Goal: Task Accomplishment & Management: Complete application form

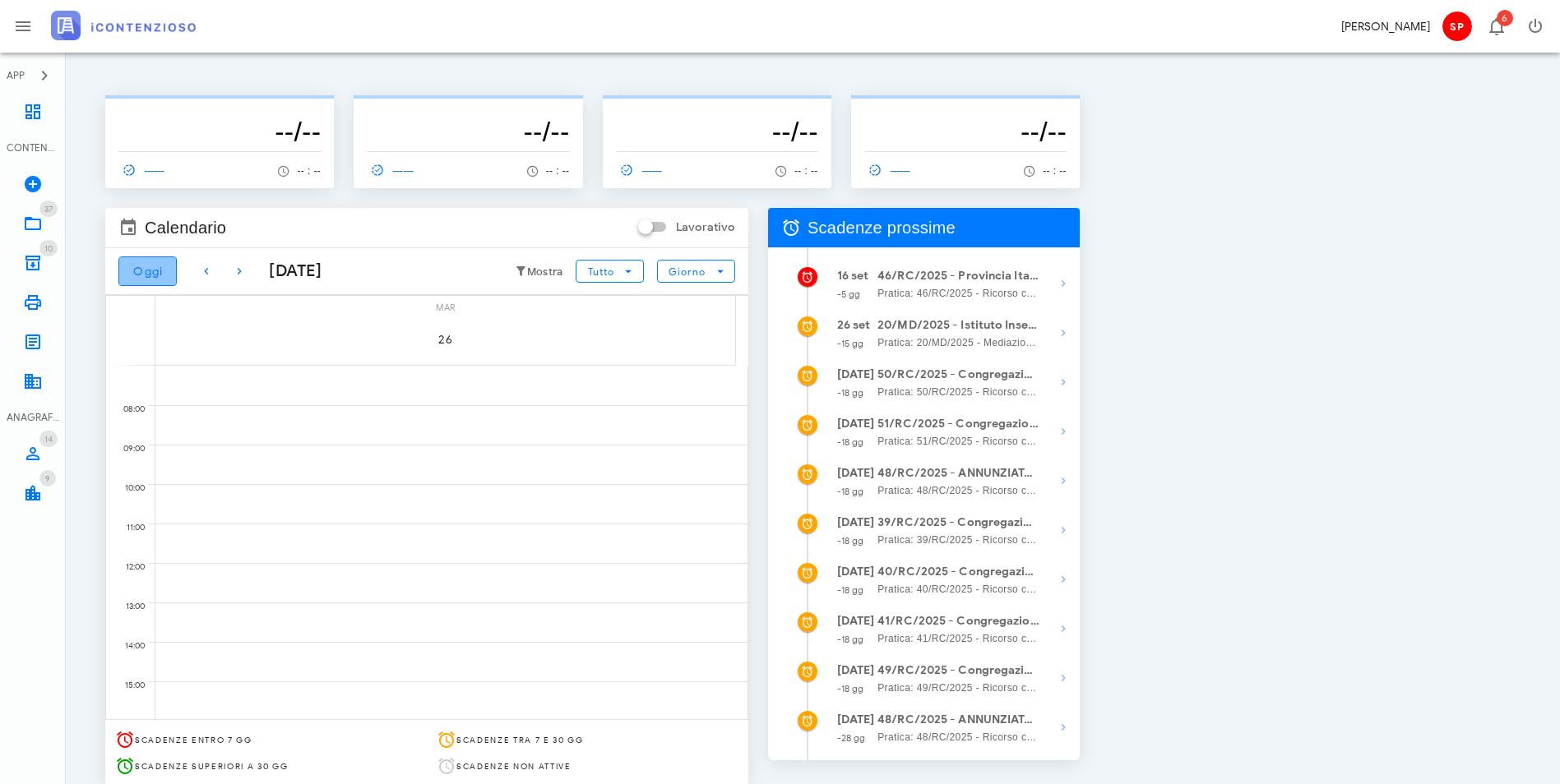
click at [155, 273] on span "Oggi" at bounding box center [148, 271] width 31 height 14
click at [27, 183] on icon at bounding box center [33, 185] width 20 height 20
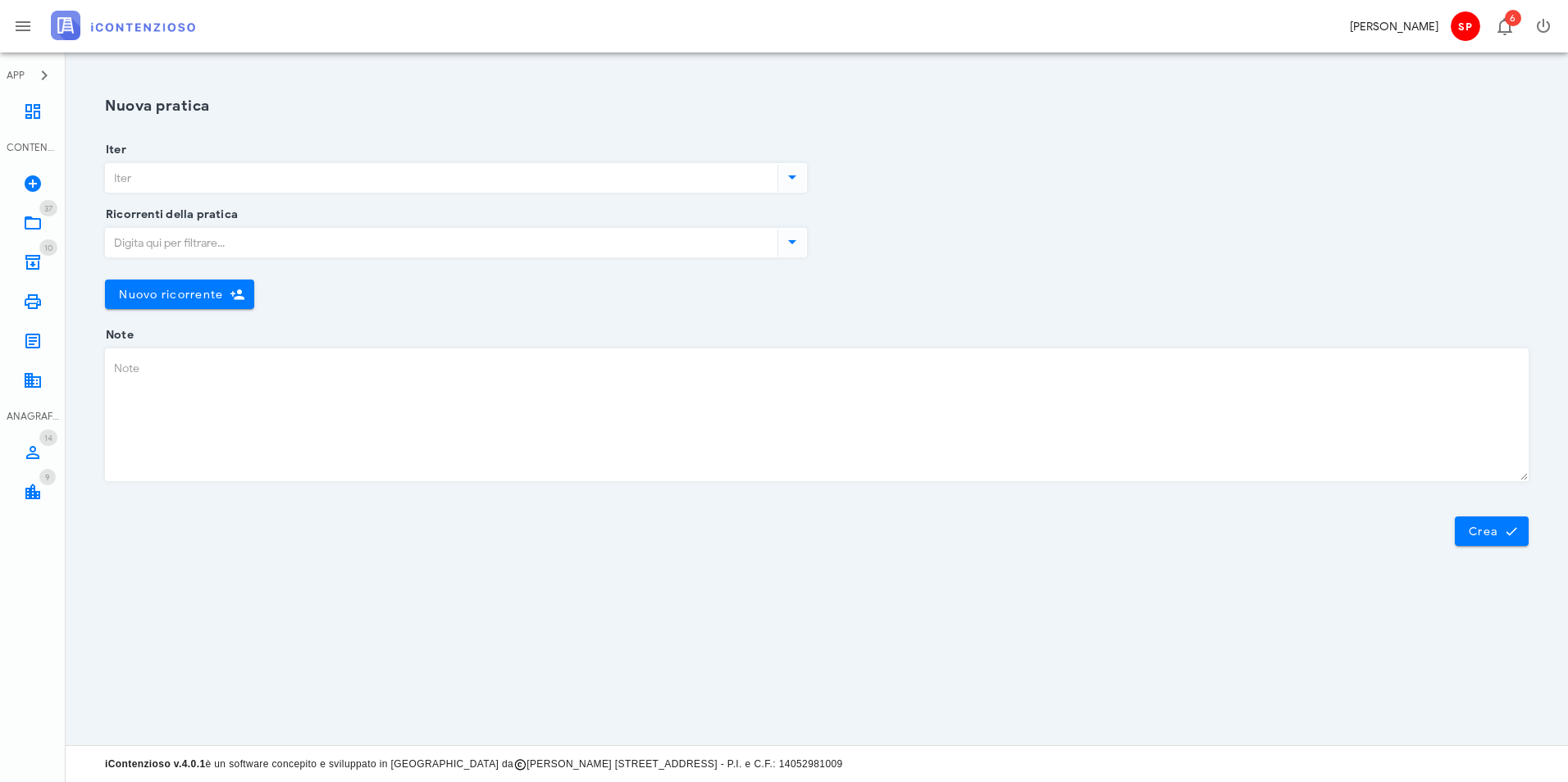
click at [796, 183] on icon at bounding box center [792, 177] width 20 height 20
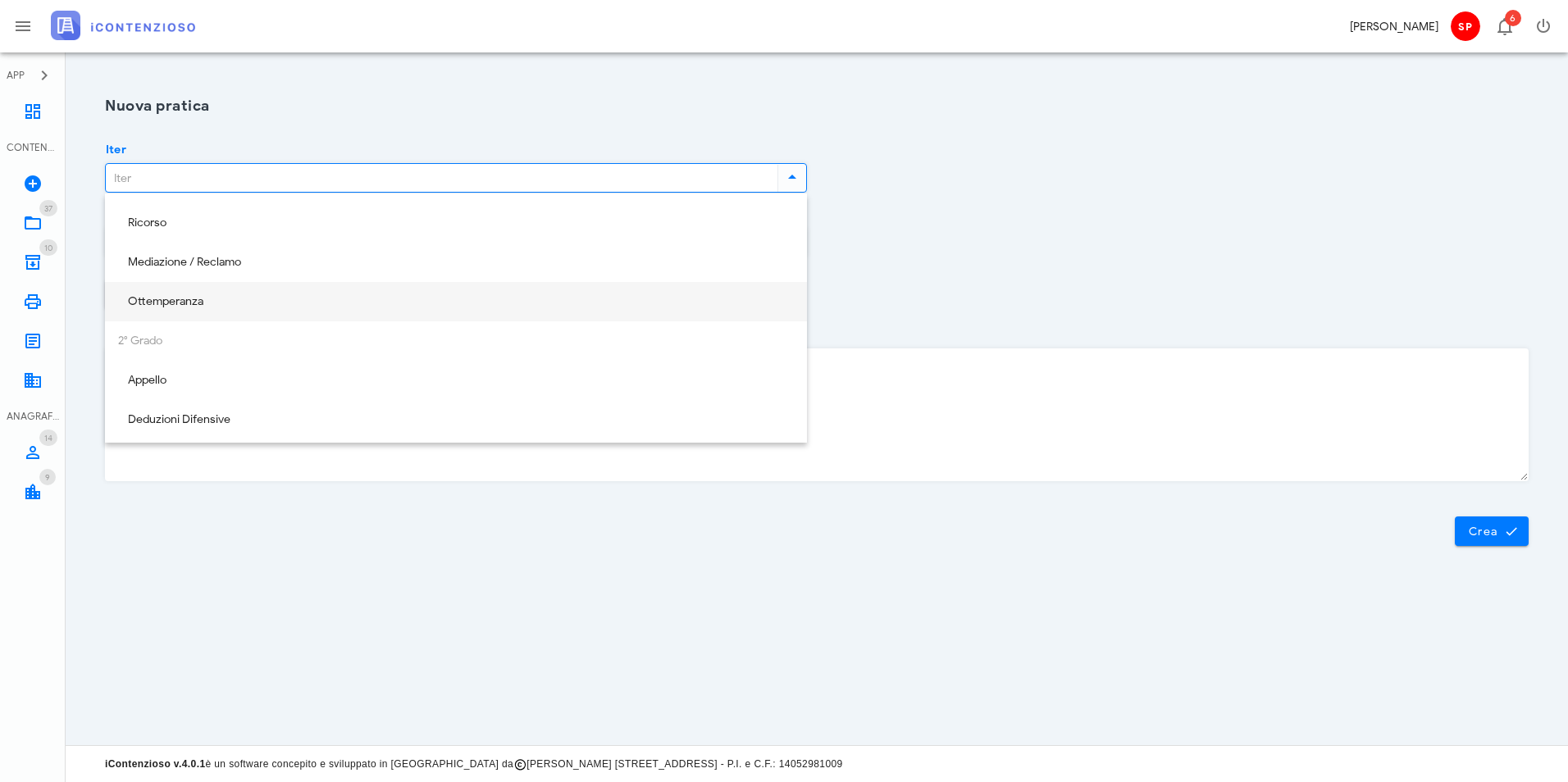
scroll to position [72, 0]
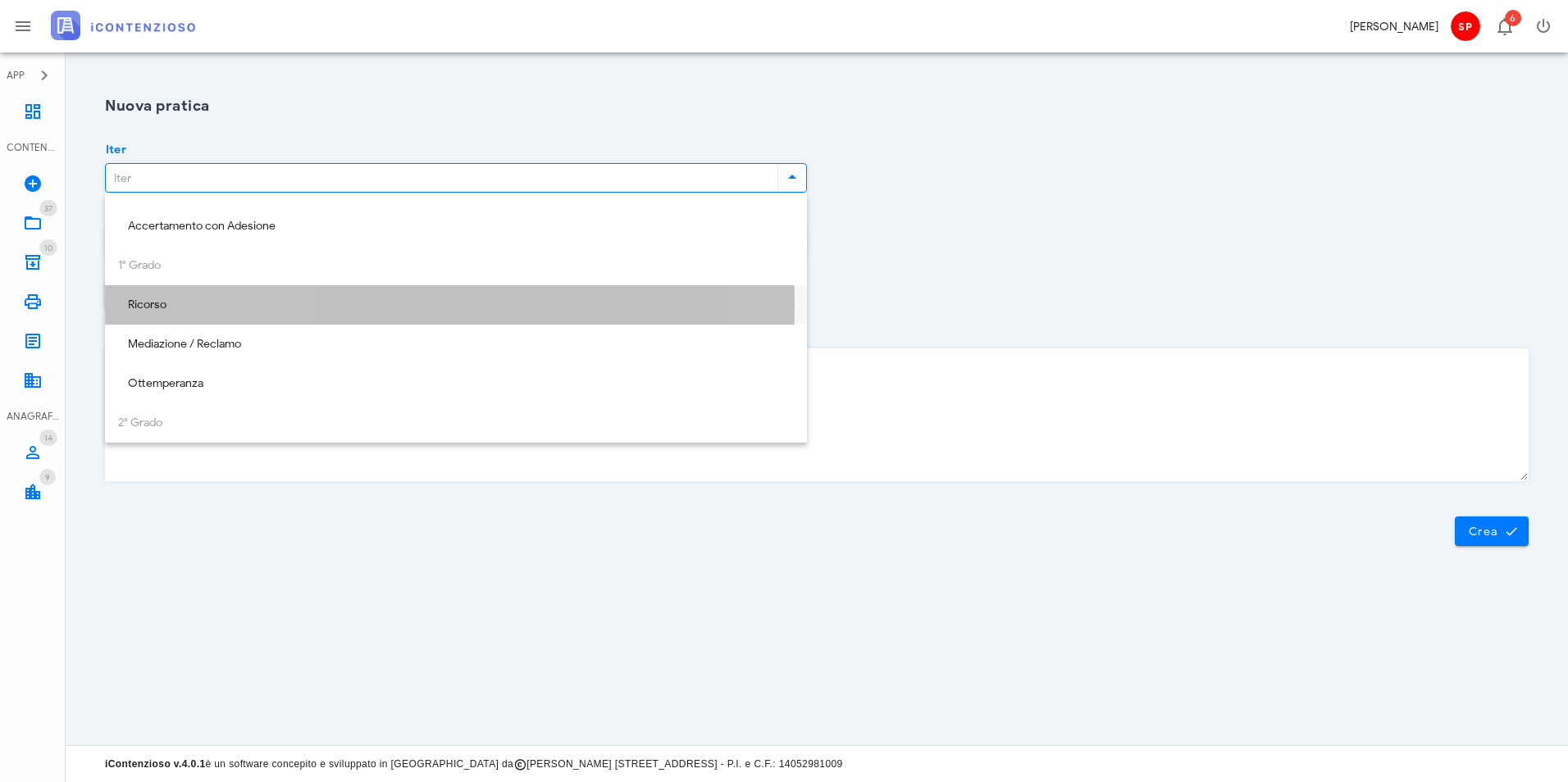
click at [199, 303] on div "Ricorso" at bounding box center [456, 305] width 675 height 14
type input "Ricorso"
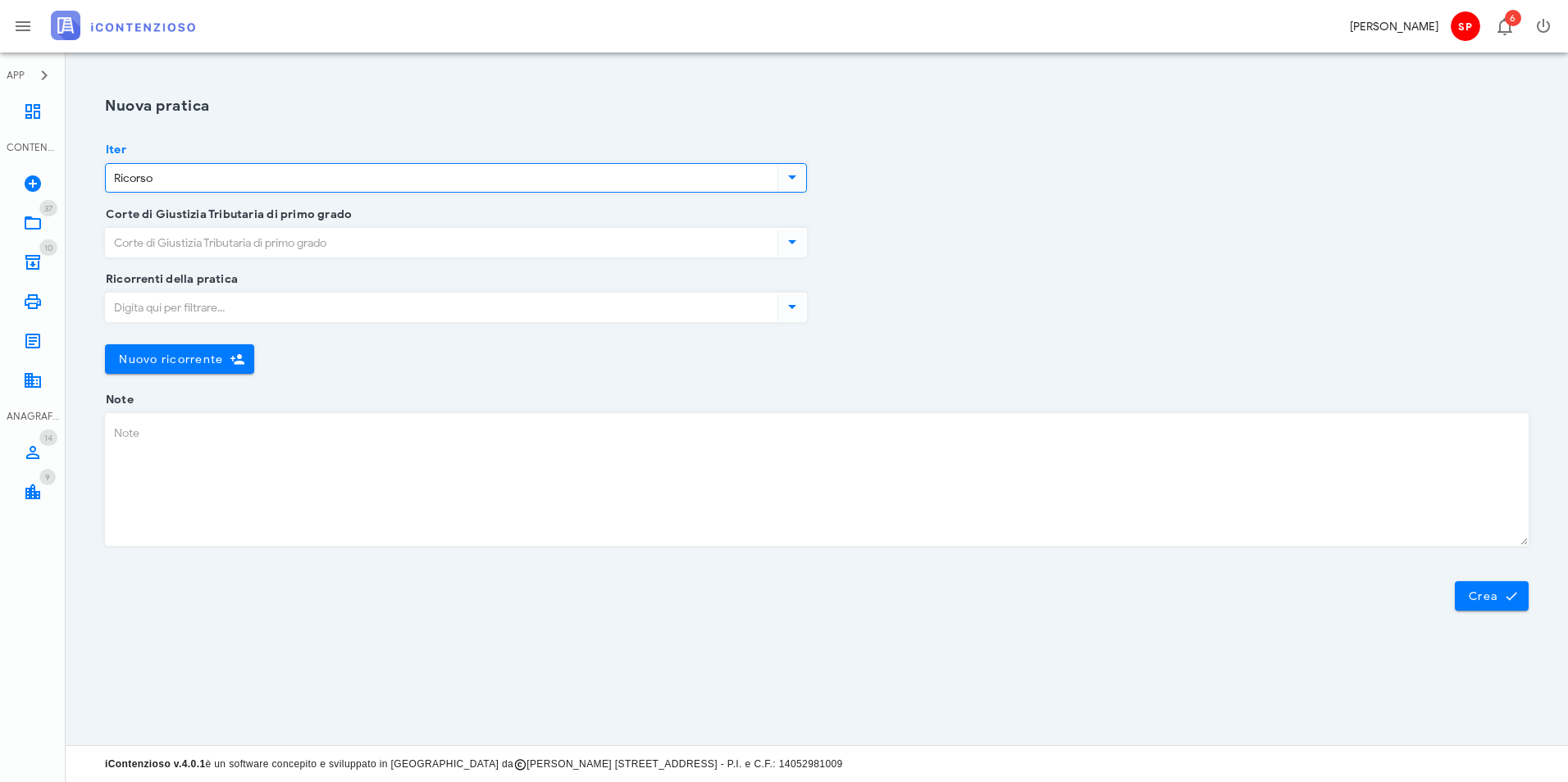
click at [214, 240] on input "Corte di Giustizia Tributaria di primo grado" at bounding box center [440, 242] width 668 height 28
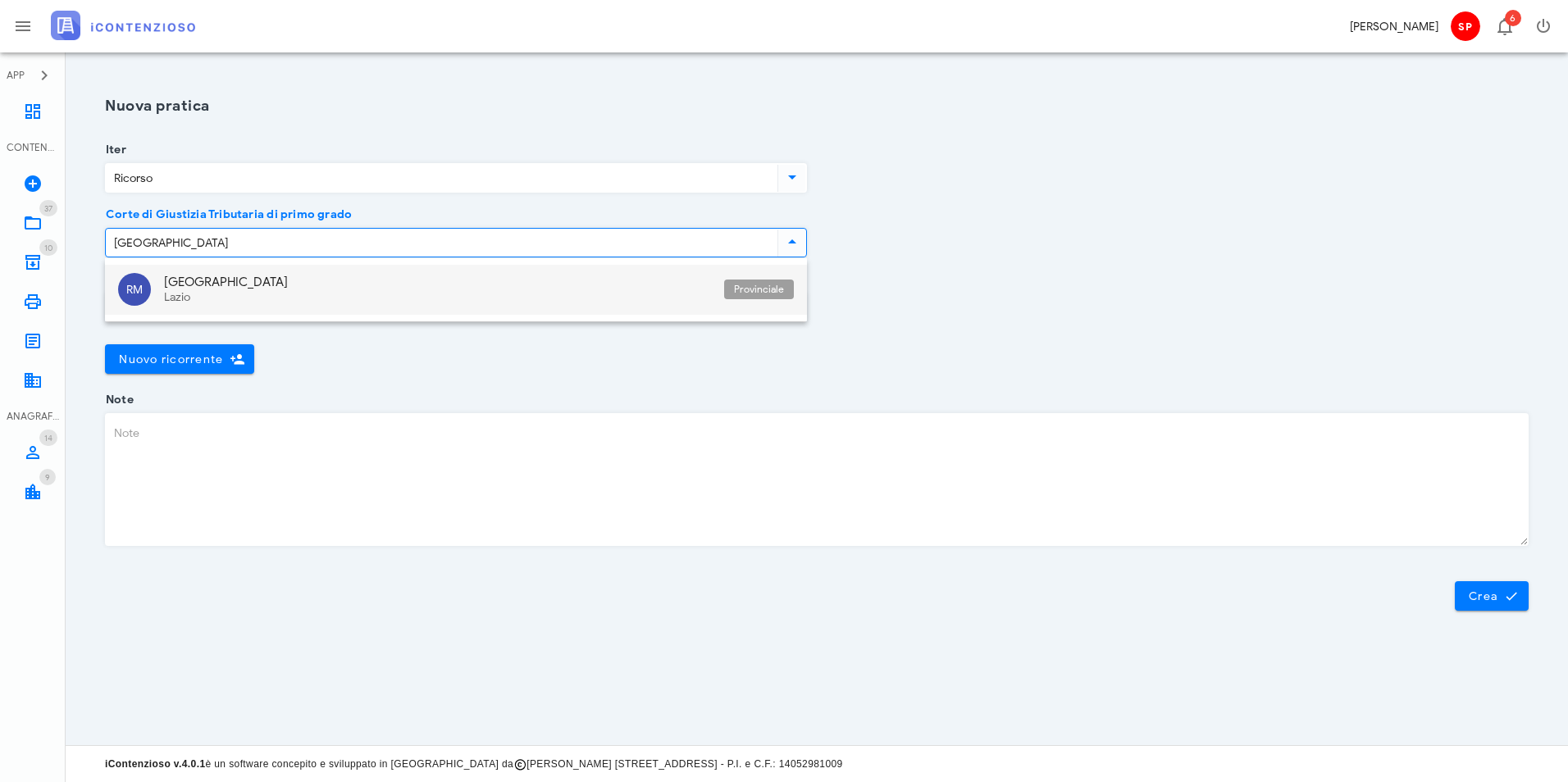
drag, startPoint x: 210, startPoint y: 260, endPoint x: 206, endPoint y: 275, distance: 15.5
click at [207, 274] on div "RM Roma Lazio Provinciale" at bounding box center [455, 290] width 701 height 63
click at [202, 289] on div "[GEOGRAPHIC_DATA]" at bounding box center [438, 282] width 547 height 14
type input "[GEOGRAPHIC_DATA]"
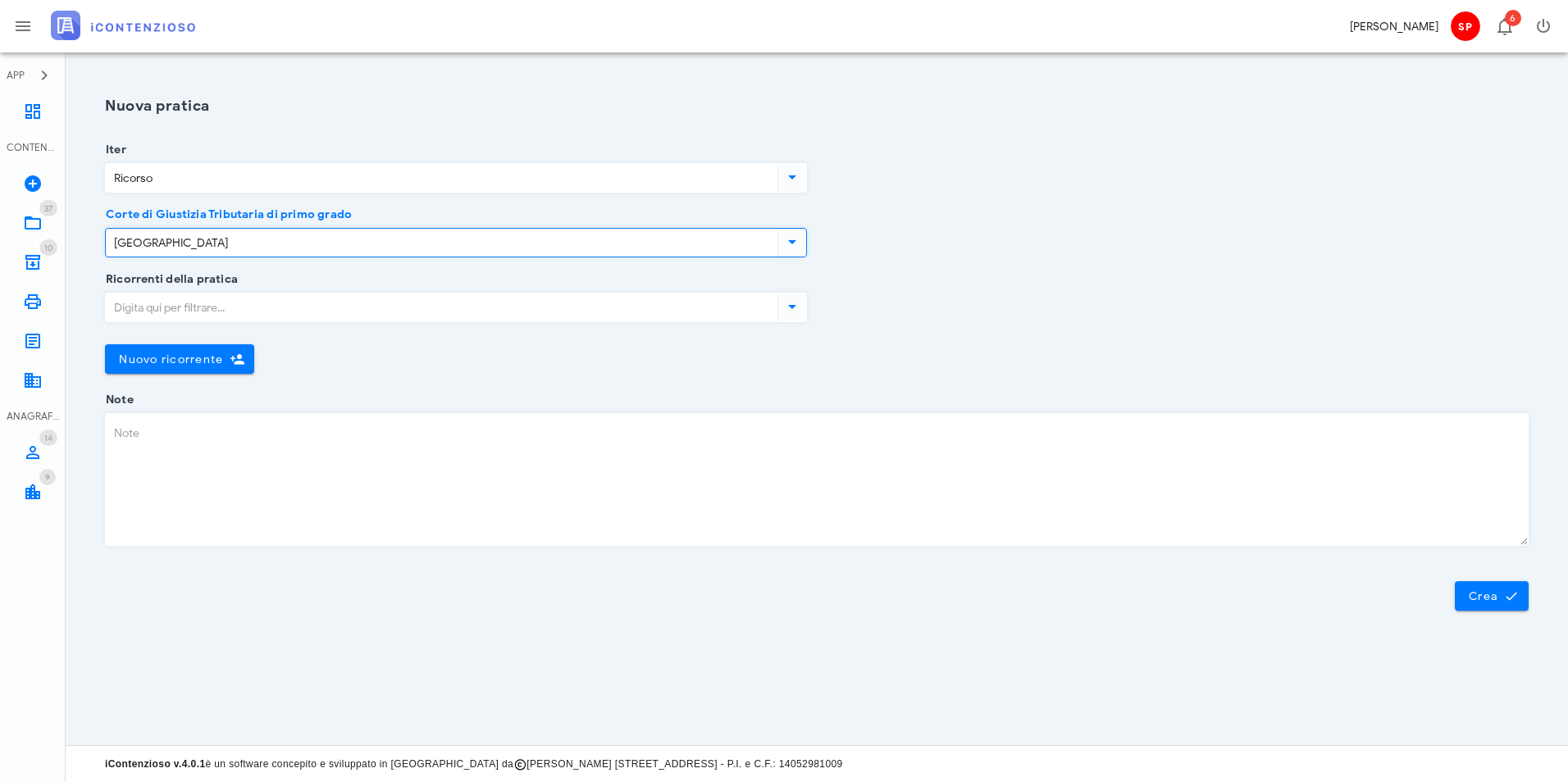
click at [174, 312] on input "Ricorrenti della pratica" at bounding box center [440, 307] width 668 height 28
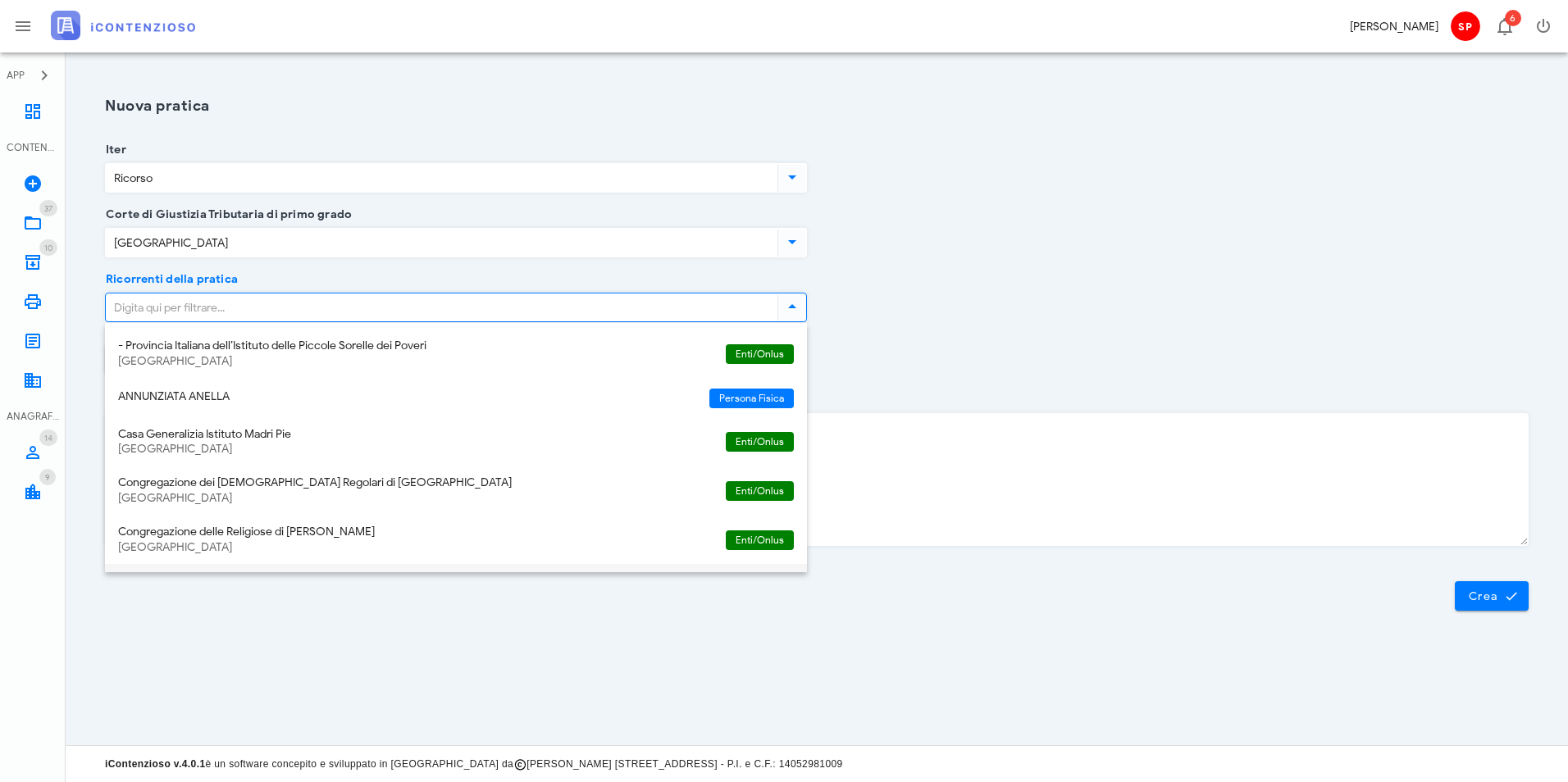
scroll to position [82, 0]
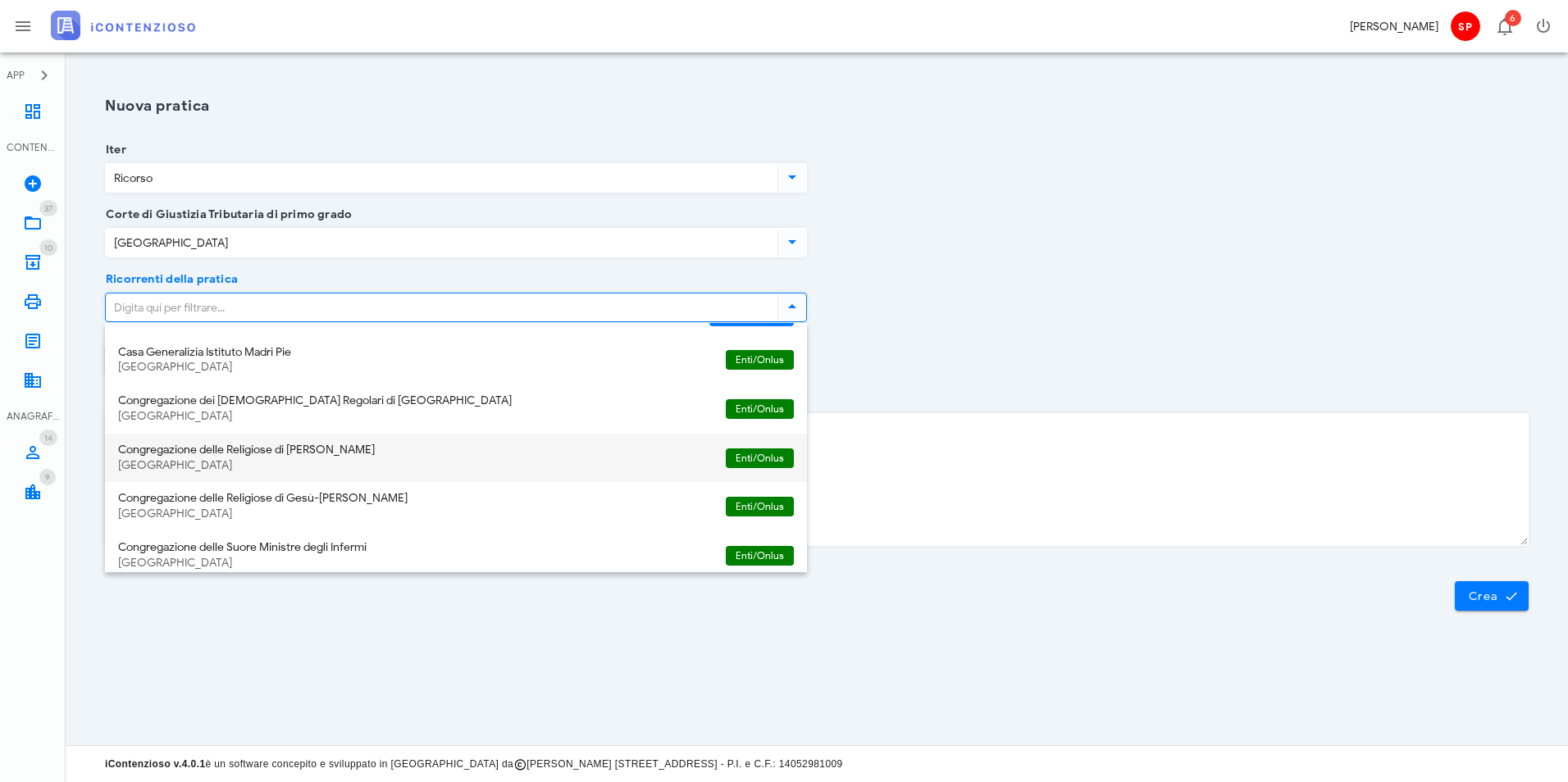
click at [242, 460] on div "Roma" at bounding box center [415, 466] width 594 height 14
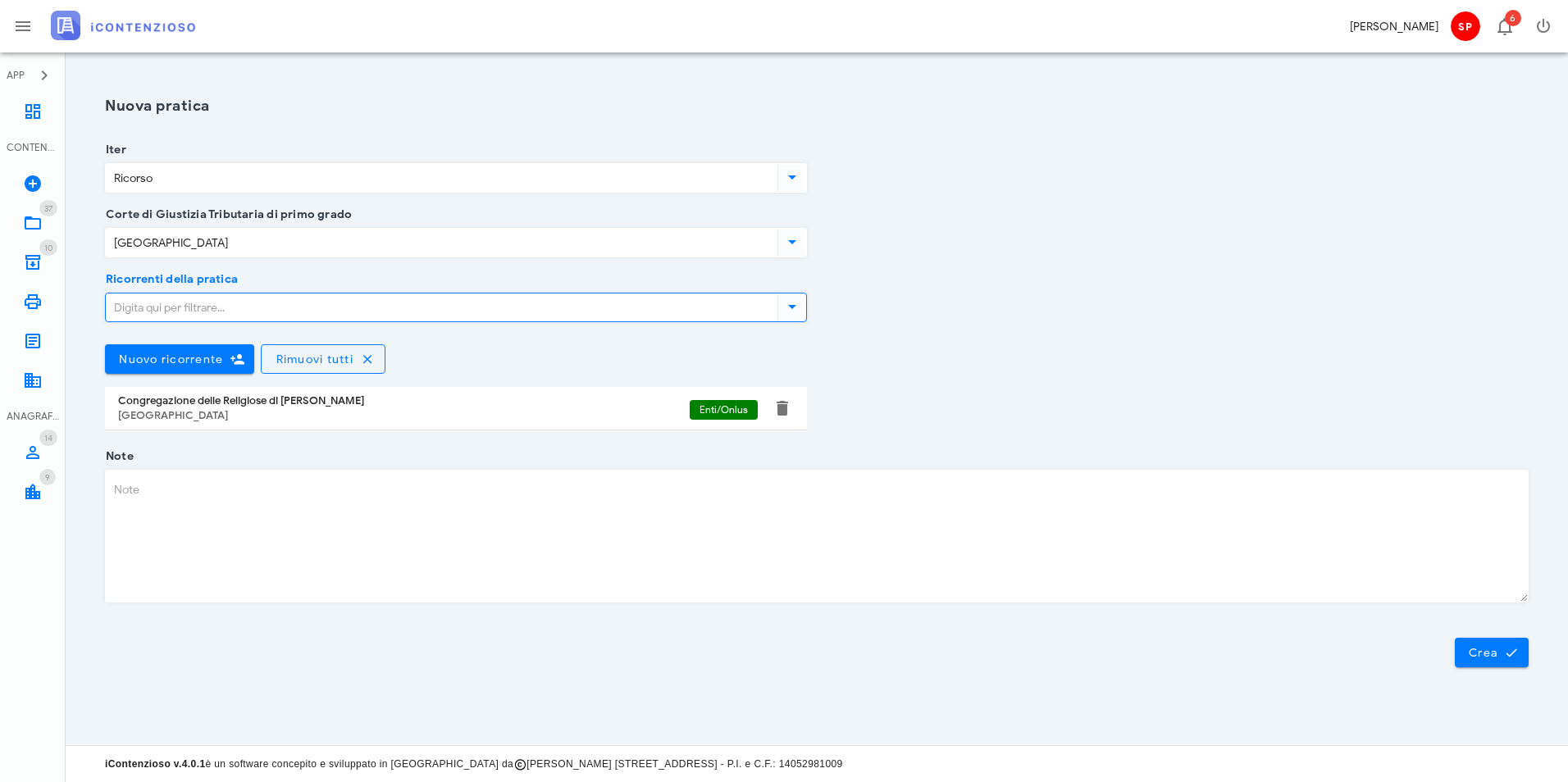
click at [790, 308] on icon at bounding box center [792, 307] width 20 height 20
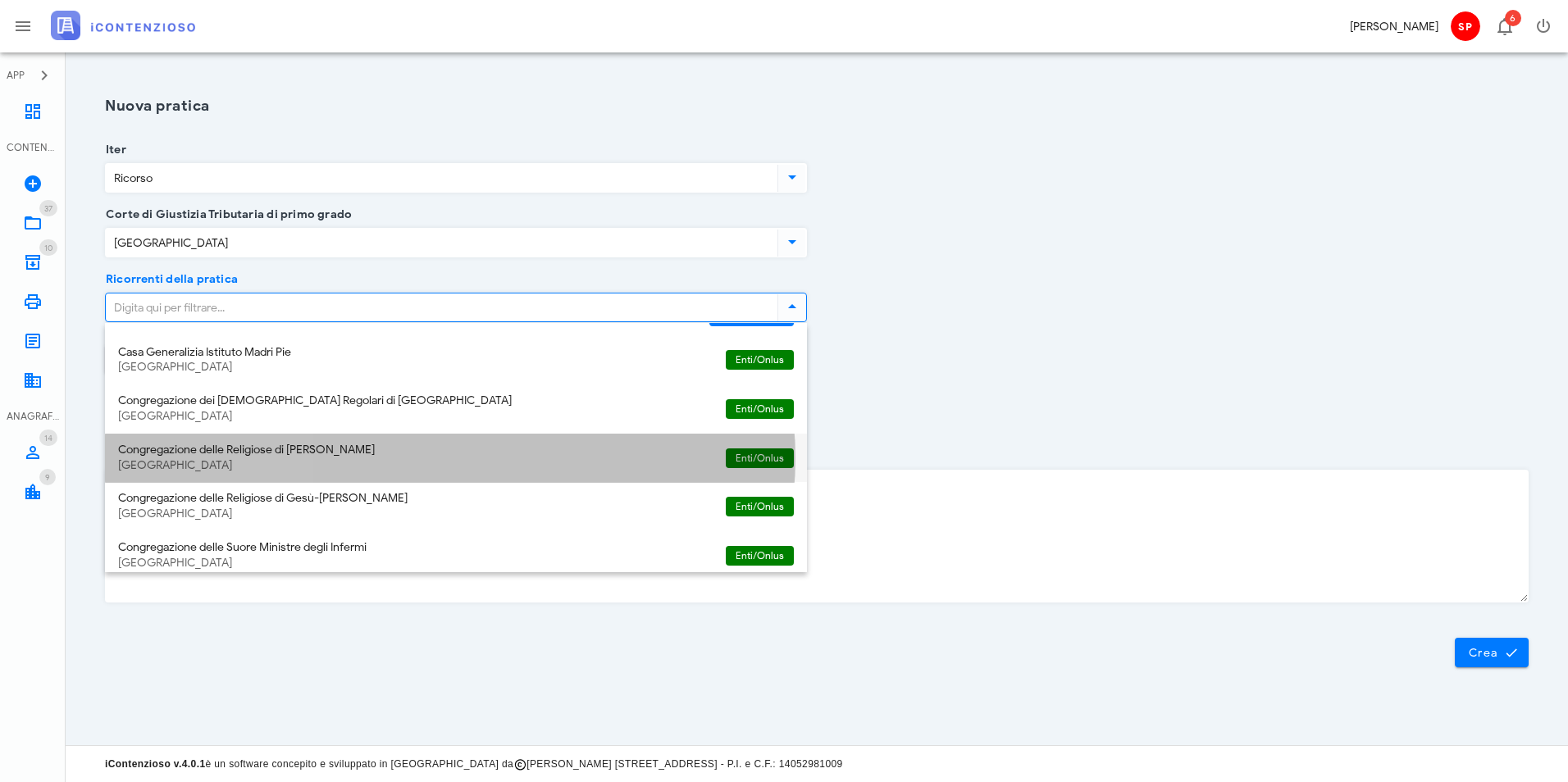
click at [263, 469] on div "Roma" at bounding box center [415, 466] width 594 height 14
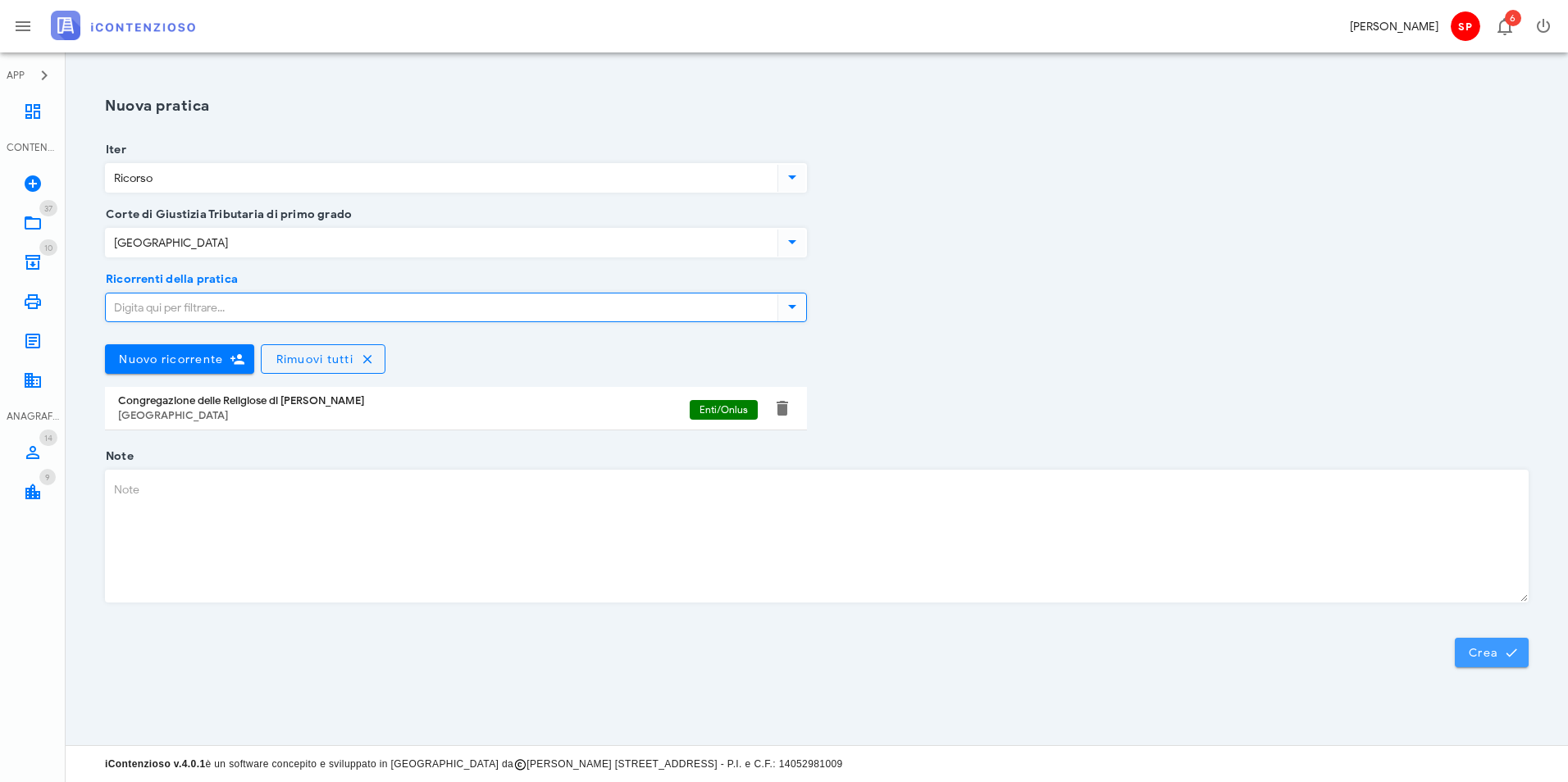
click at [1484, 652] on span "Crea" at bounding box center [1491, 653] width 48 height 14
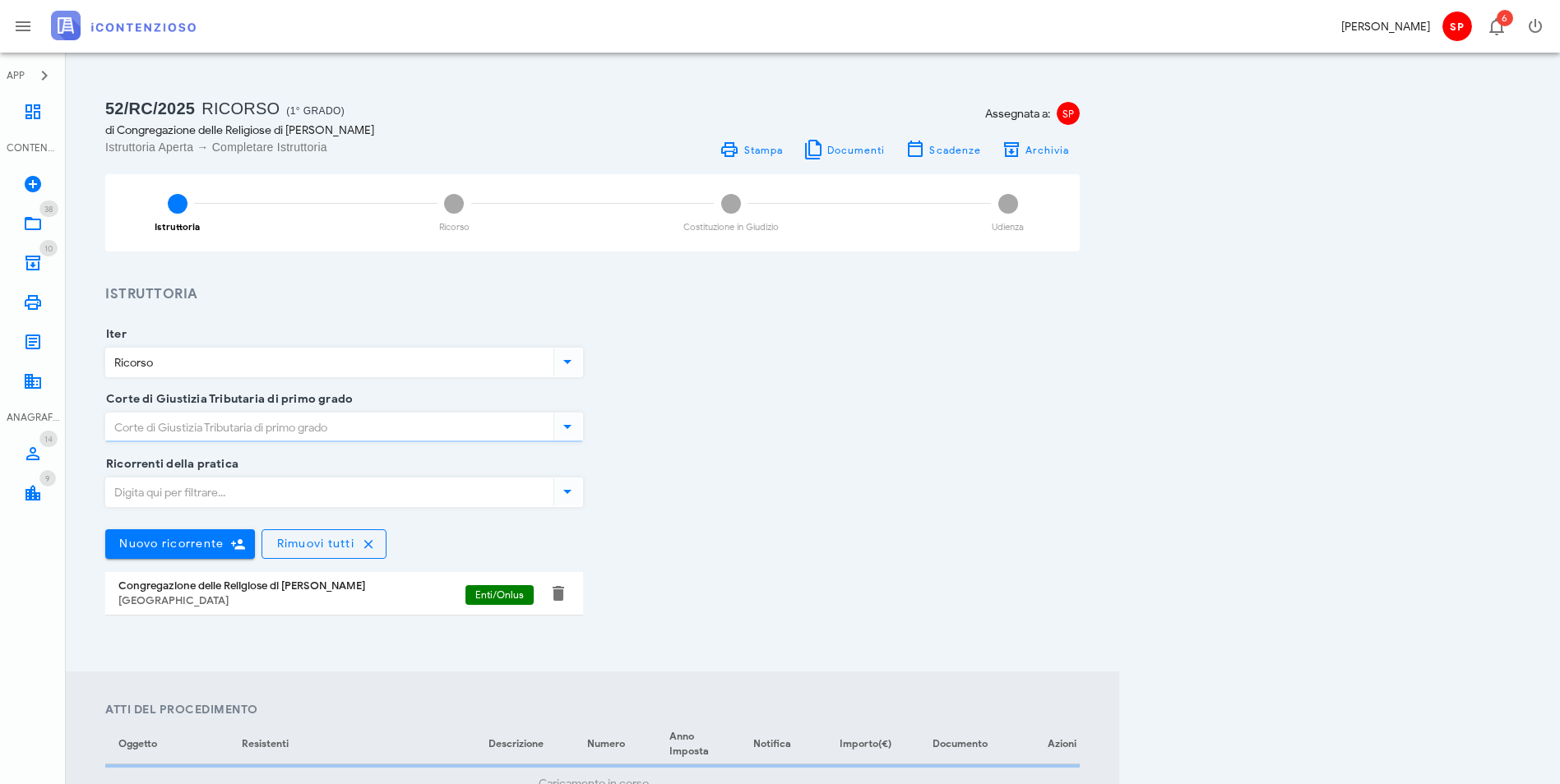
type input "Roma"
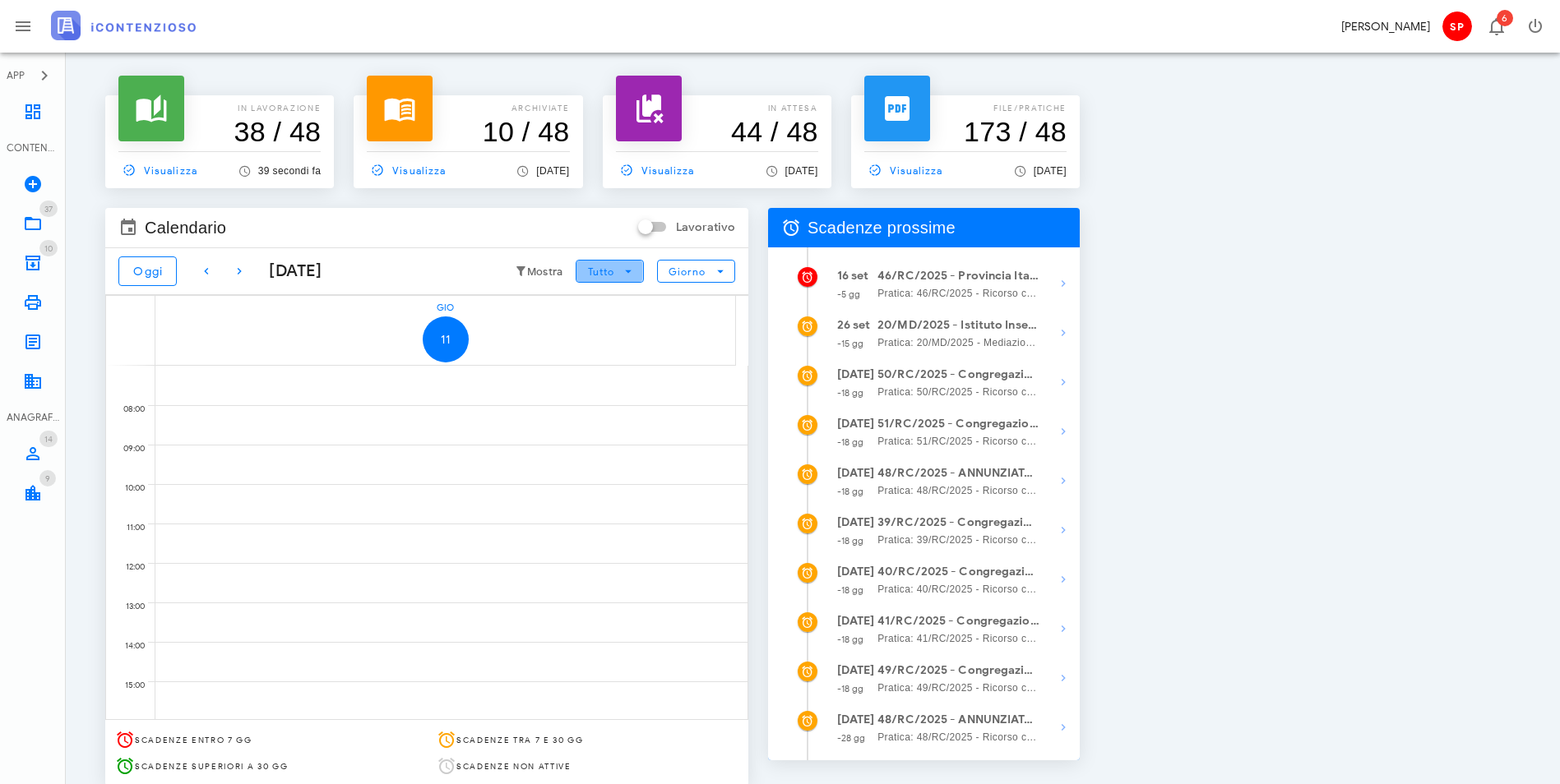
click at [636, 270] on icon "button" at bounding box center [628, 272] width 14 height 14
click at [238, 272] on icon "button" at bounding box center [239, 272] width 20 height 20
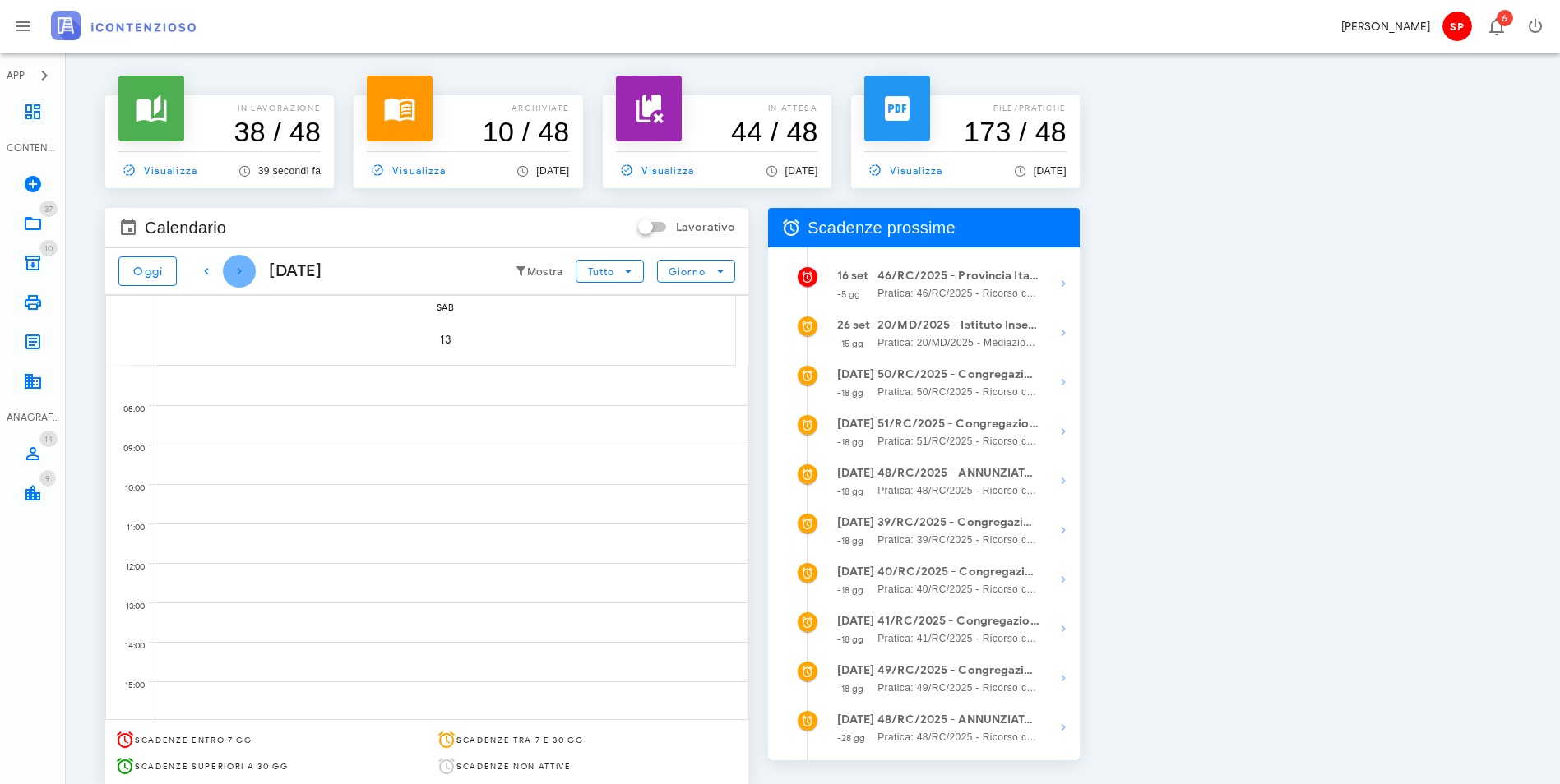
click at [238, 272] on icon "button" at bounding box center [239, 272] width 20 height 20
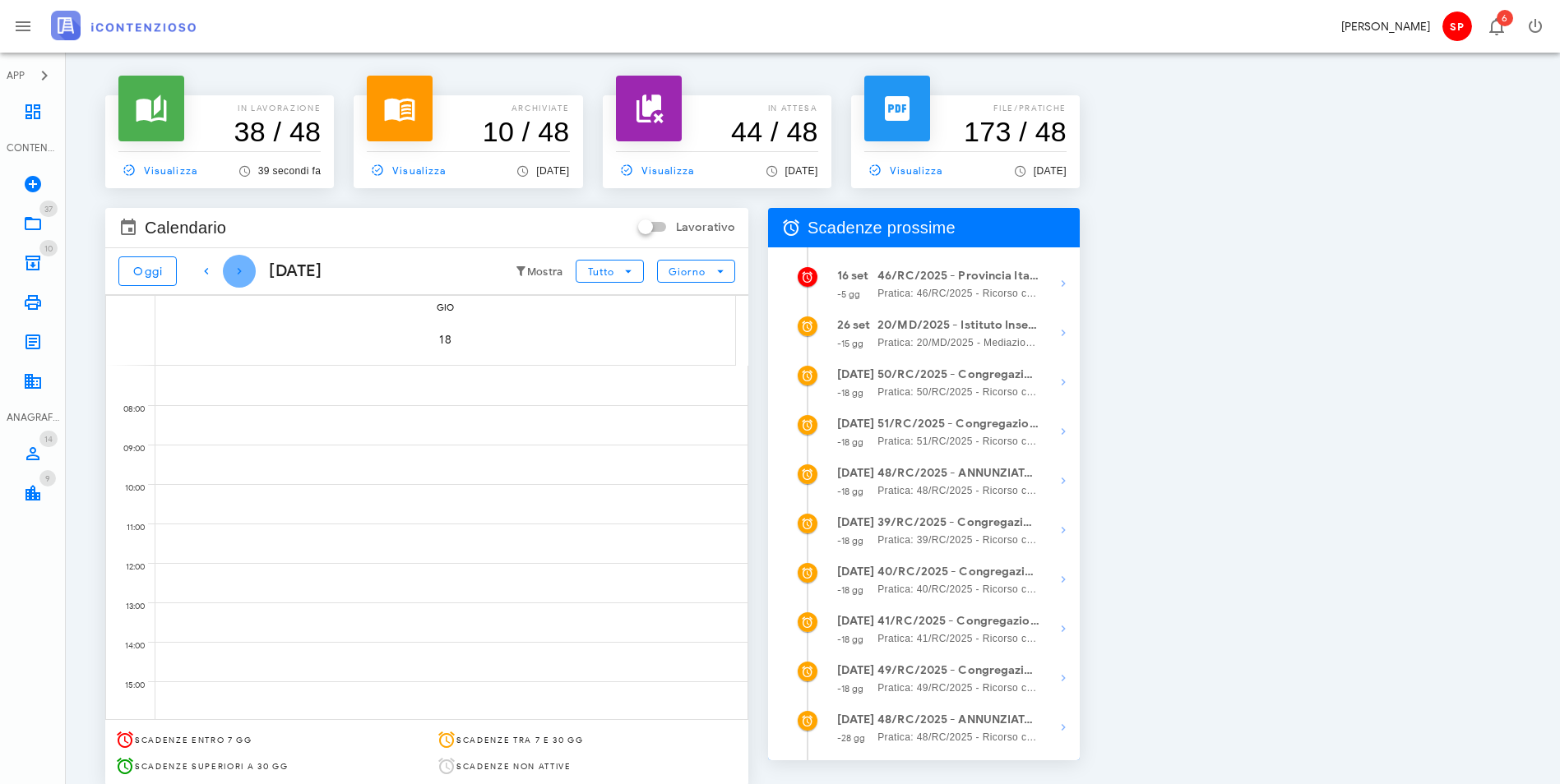
click at [238, 272] on icon "button" at bounding box center [239, 272] width 20 height 20
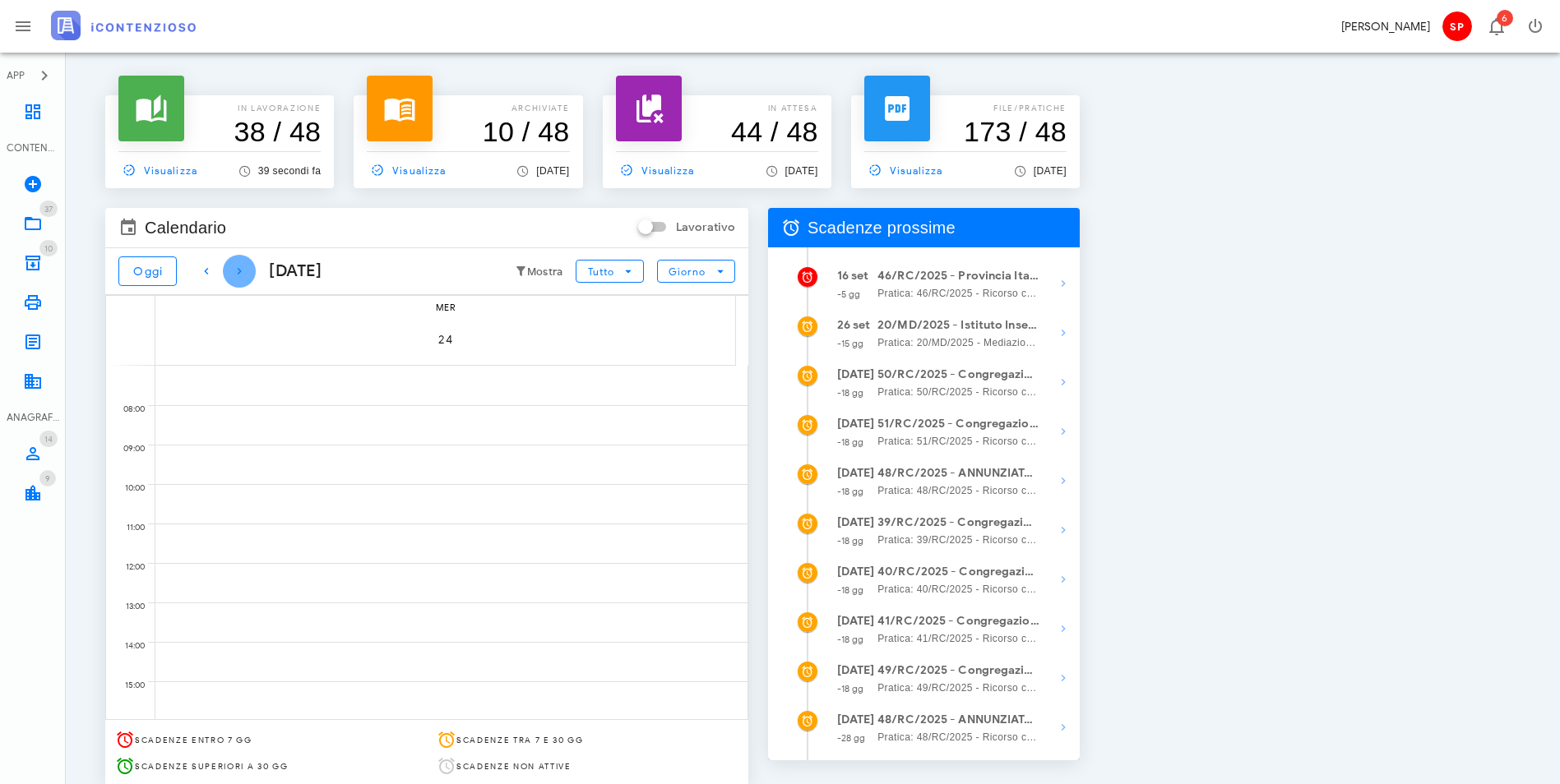
click at [238, 272] on icon "button" at bounding box center [239, 272] width 20 height 20
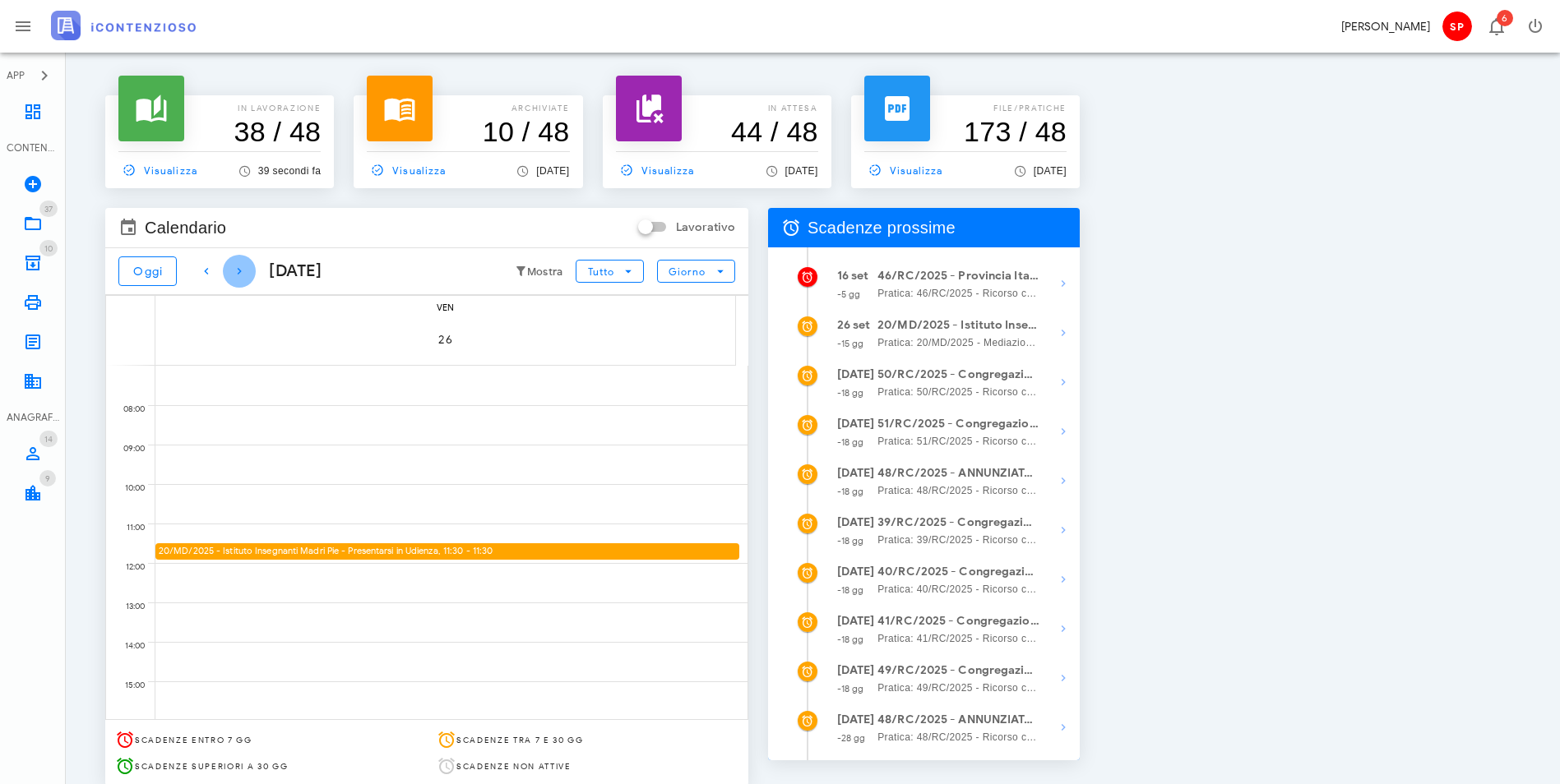
click at [238, 272] on icon "button" at bounding box center [239, 272] width 20 height 20
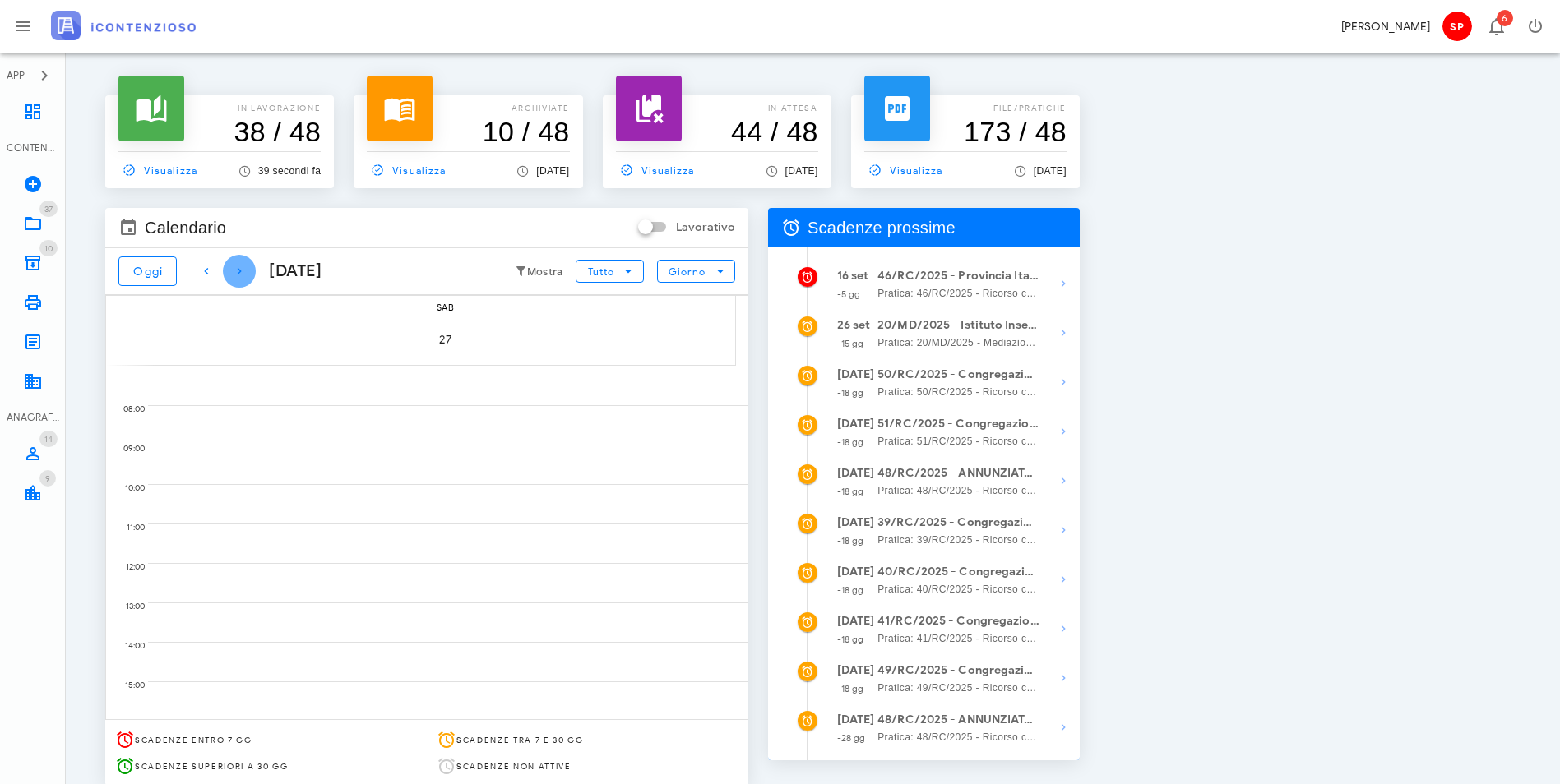
click at [238, 272] on icon "button" at bounding box center [239, 272] width 20 height 20
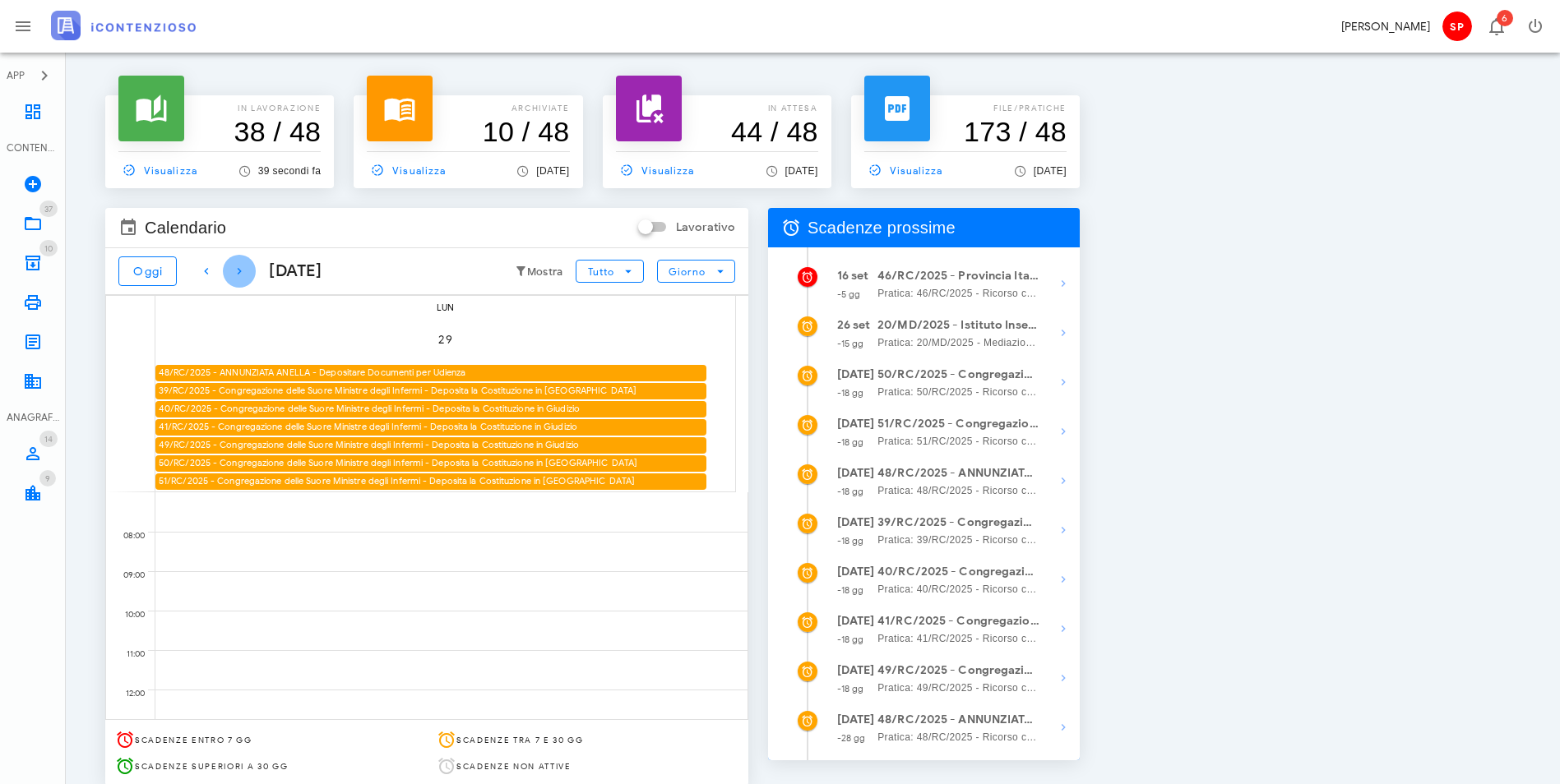
click at [238, 272] on icon "button" at bounding box center [239, 272] width 20 height 20
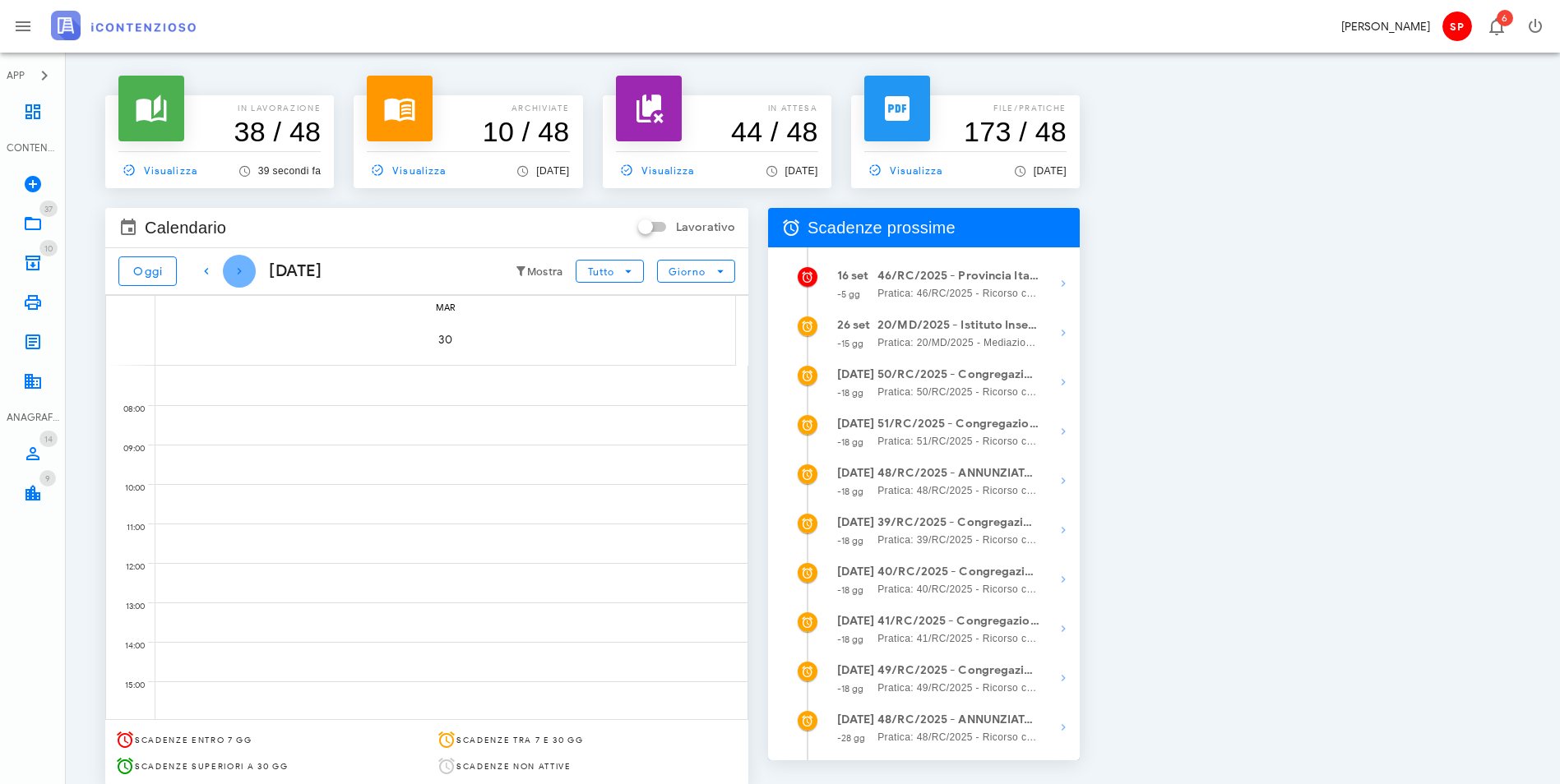
click at [238, 272] on icon "button" at bounding box center [239, 272] width 20 height 20
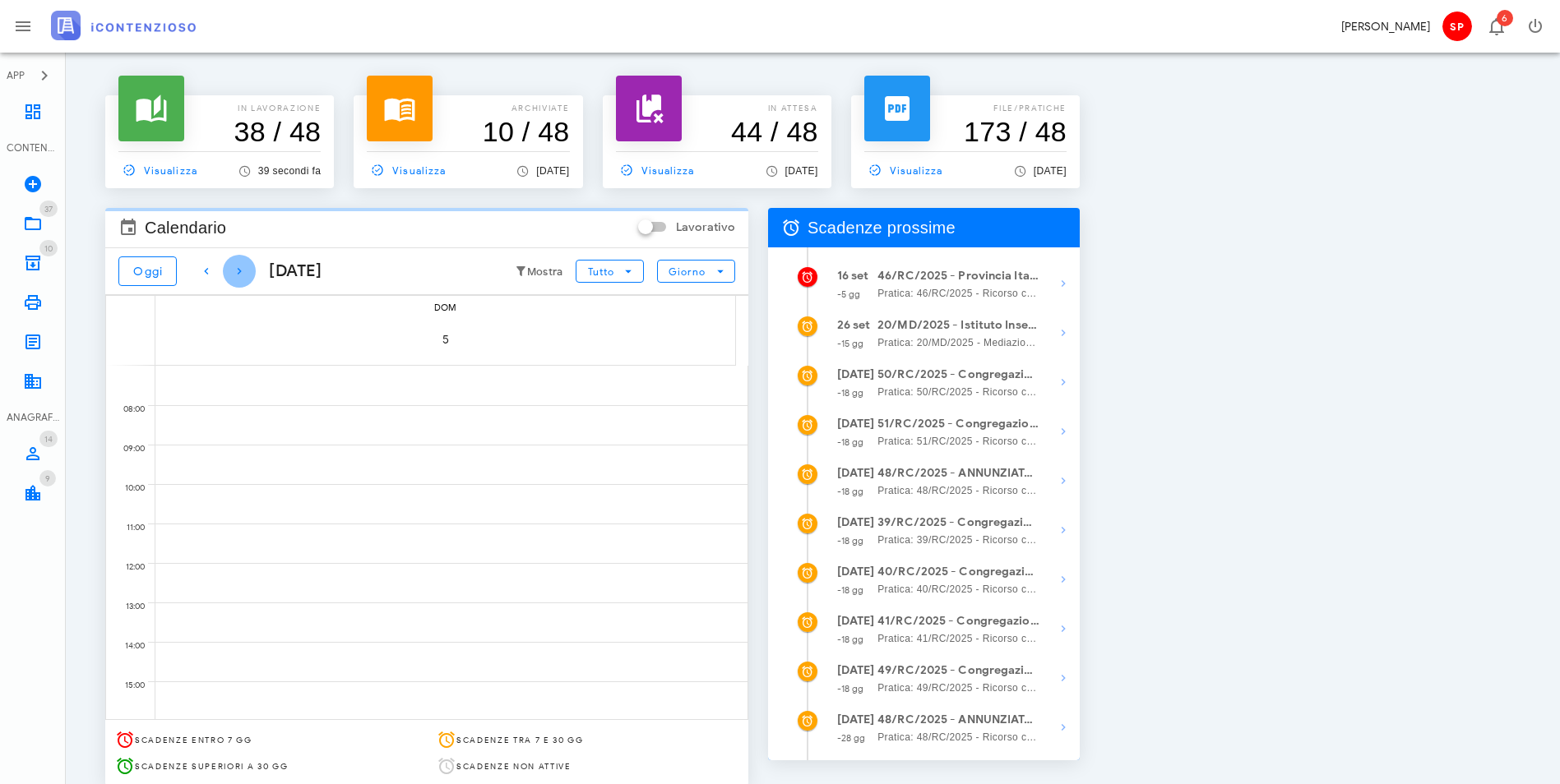
click at [238, 272] on icon "button" at bounding box center [239, 272] width 20 height 20
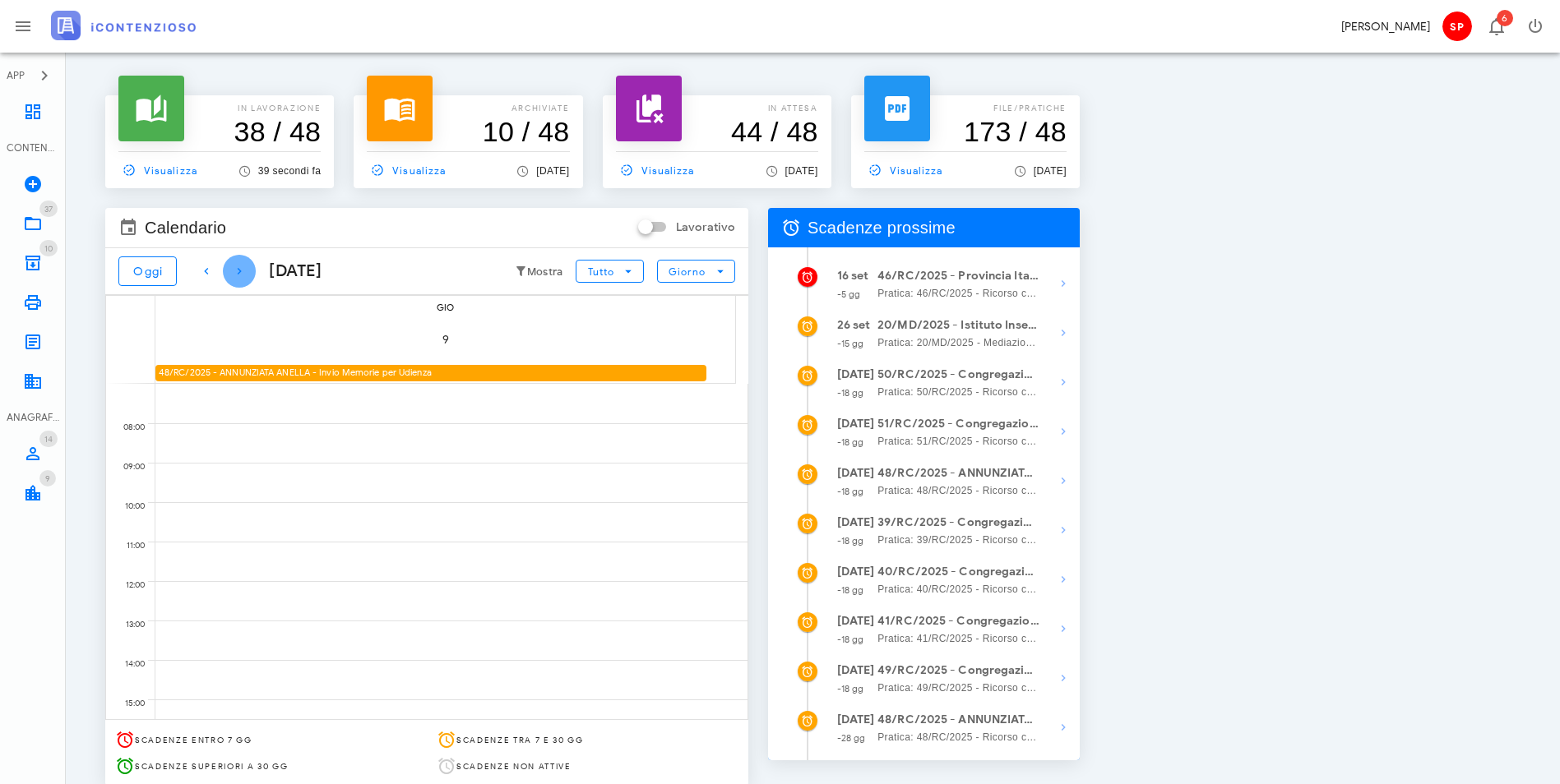
click at [238, 272] on icon "button" at bounding box center [239, 272] width 20 height 20
click at [241, 272] on icon "button" at bounding box center [239, 272] width 20 height 20
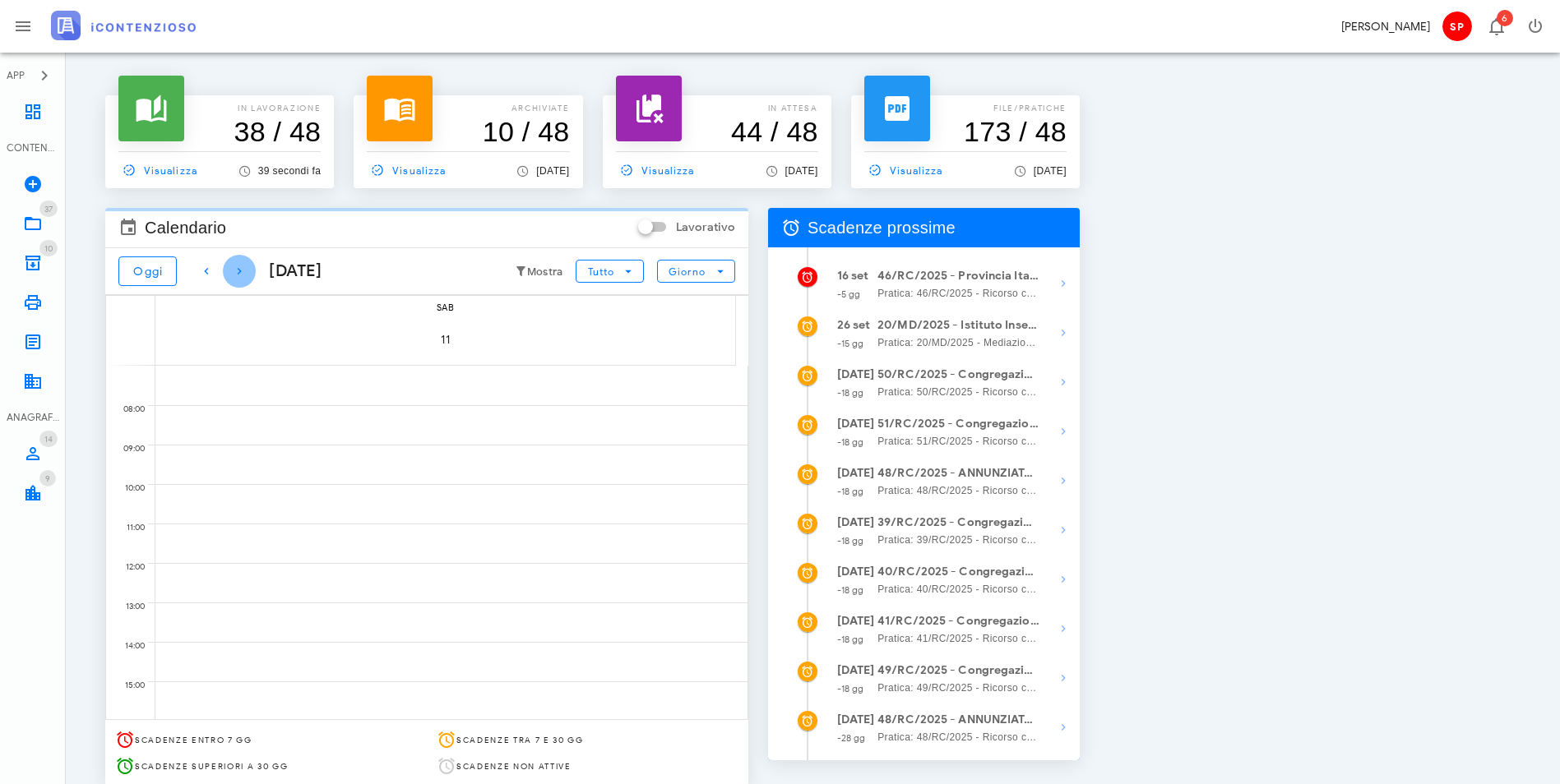
click at [241, 272] on icon "button" at bounding box center [239, 272] width 20 height 20
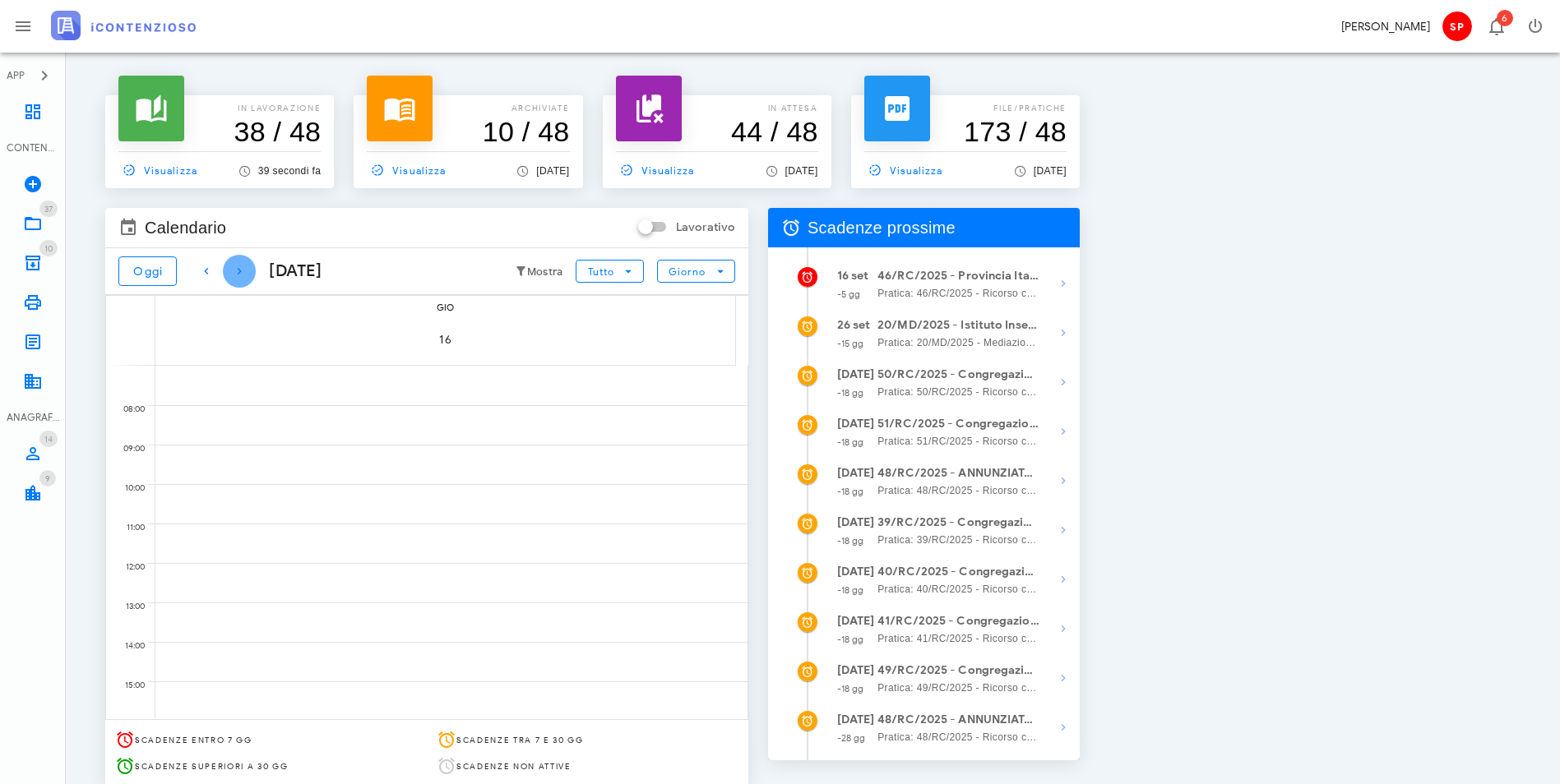
click at [241, 272] on icon "button" at bounding box center [239, 272] width 20 height 20
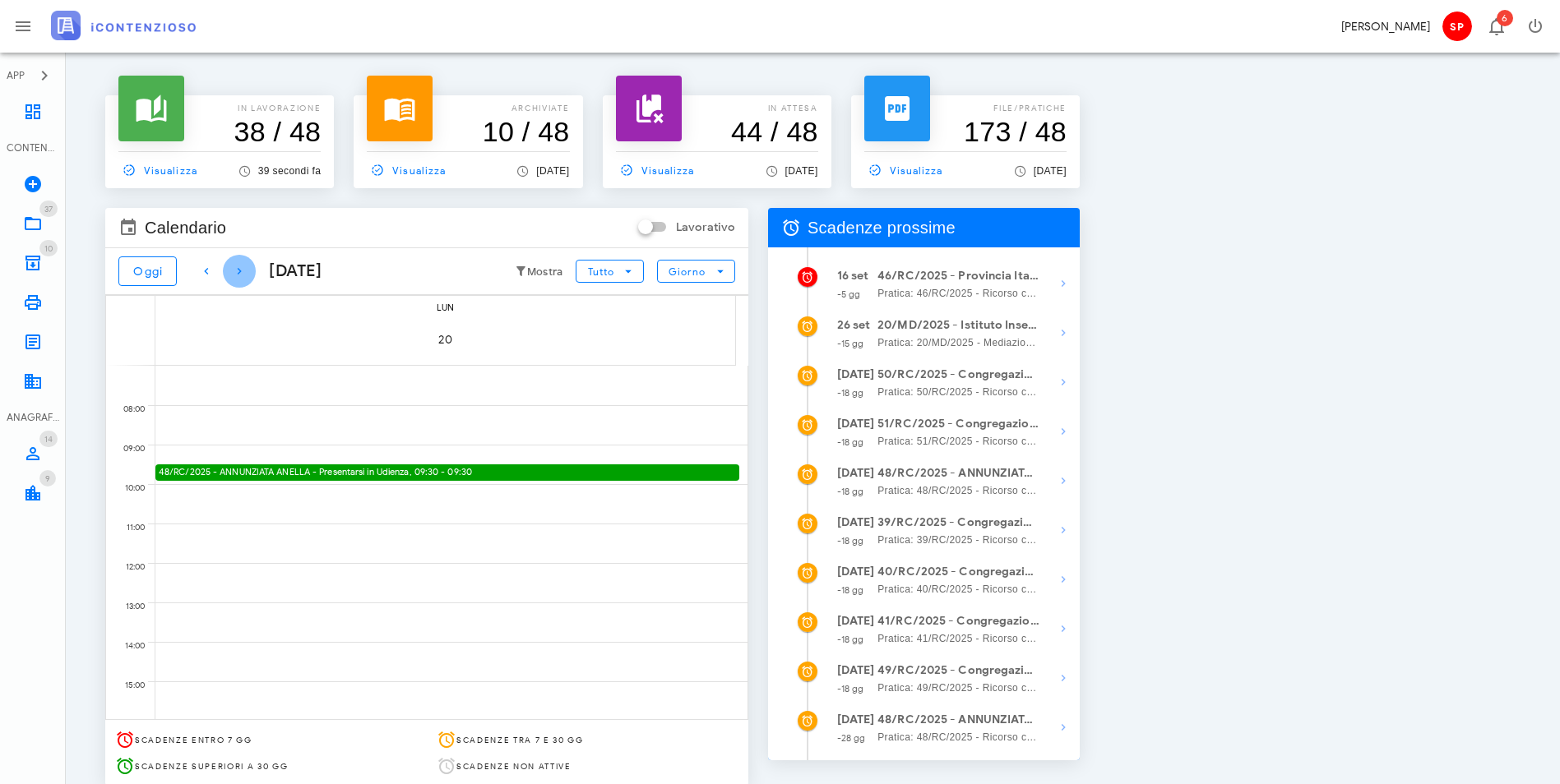
click at [241, 272] on icon "button" at bounding box center [239, 272] width 20 height 20
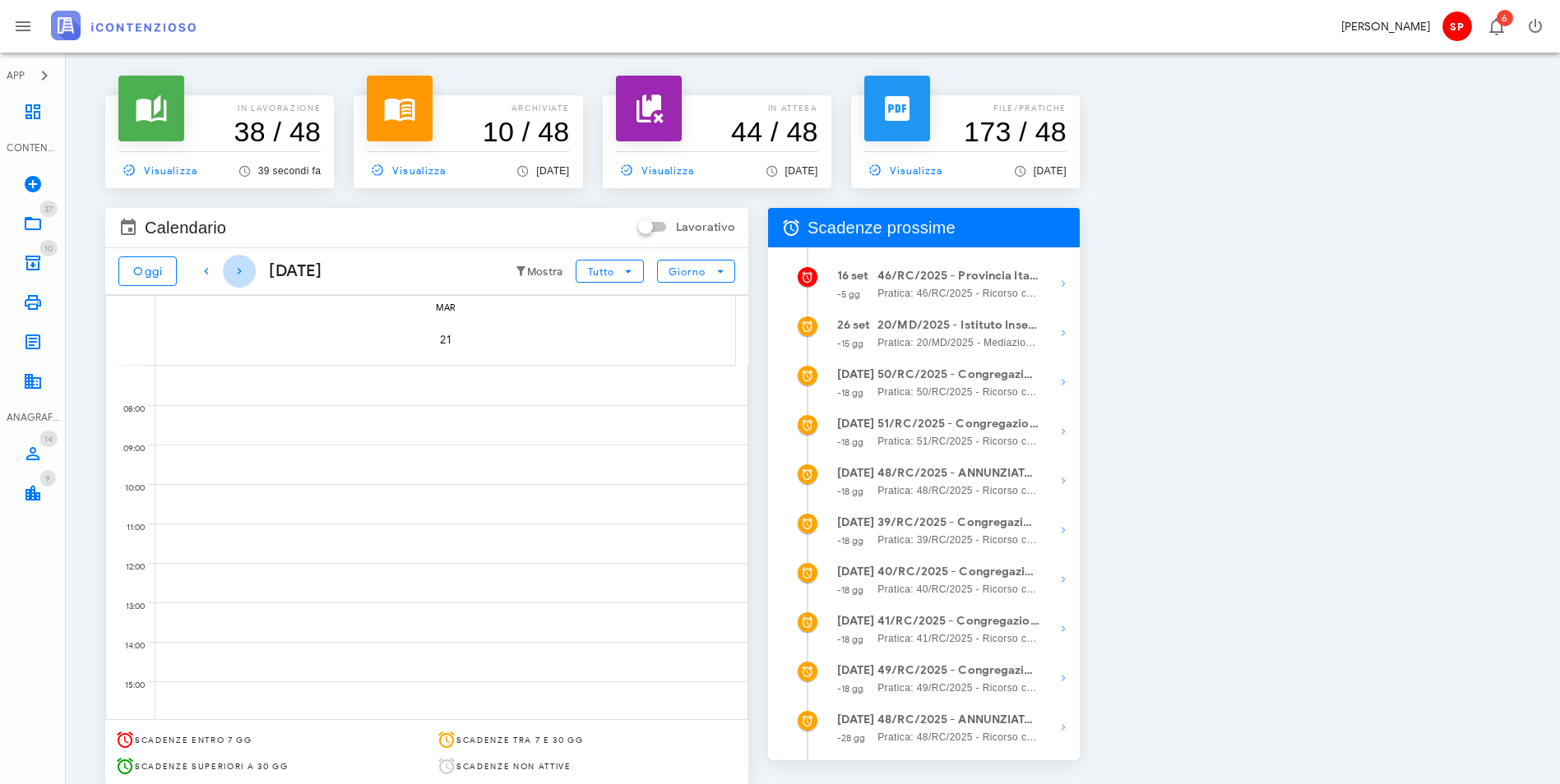
click at [241, 272] on icon "button" at bounding box center [239, 272] width 20 height 20
click at [157, 177] on span "Visualizza" at bounding box center [158, 170] width 79 height 14
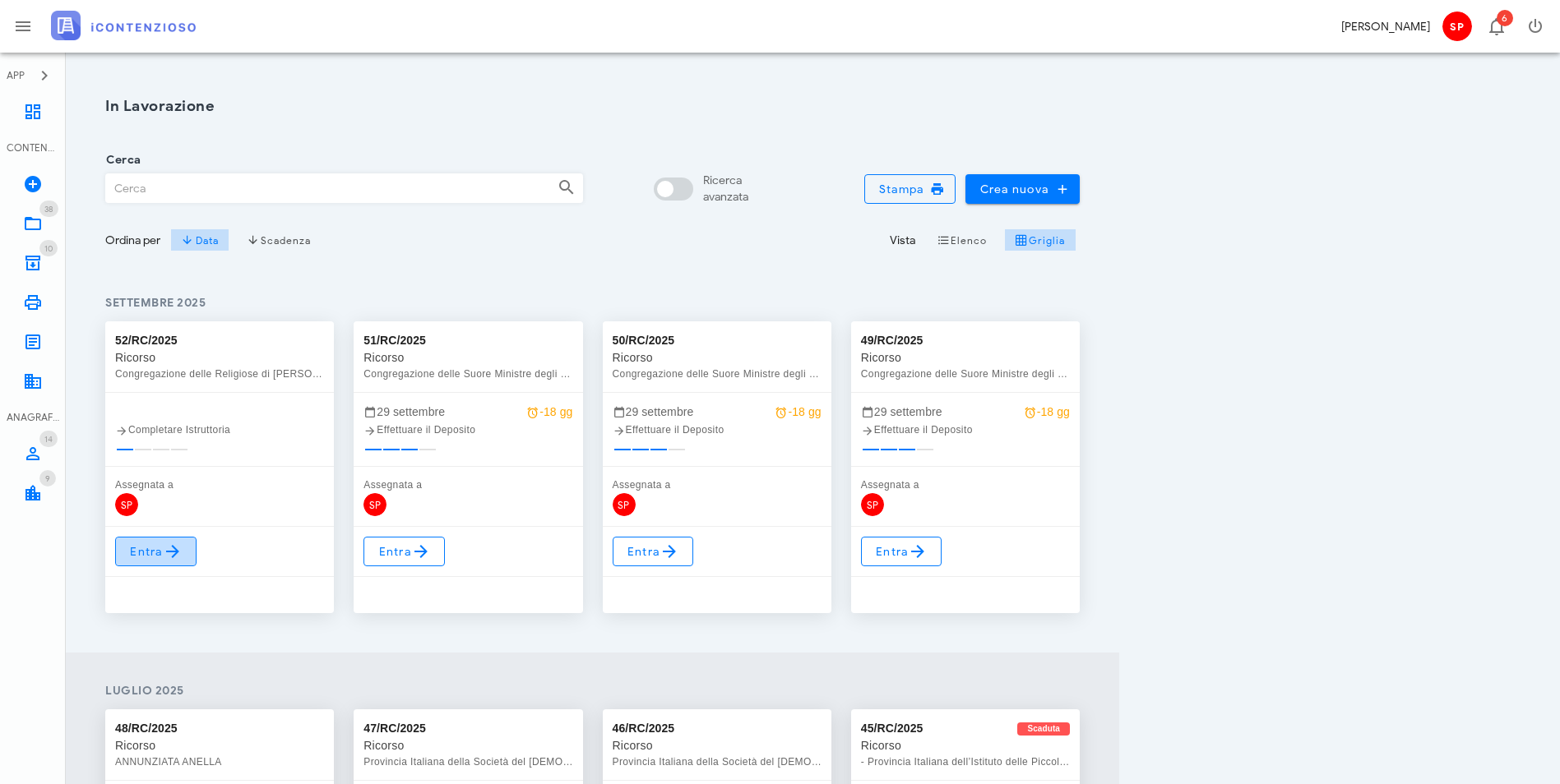
click at [178, 562] on link "Entra" at bounding box center [156, 551] width 81 height 30
click at [129, 506] on span "SP" at bounding box center [126, 504] width 23 height 23
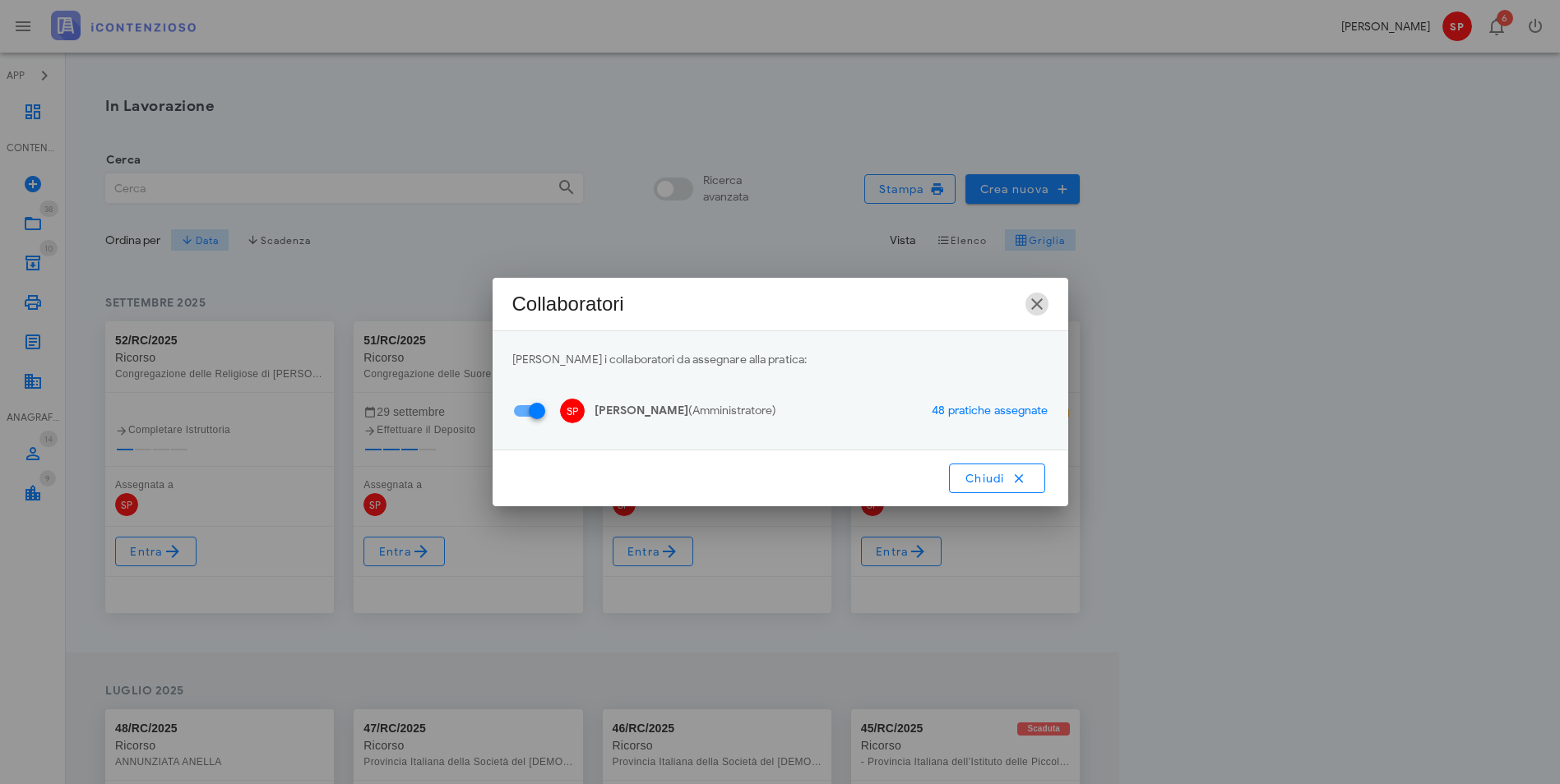
click at [1045, 297] on icon "button" at bounding box center [1037, 304] width 20 height 20
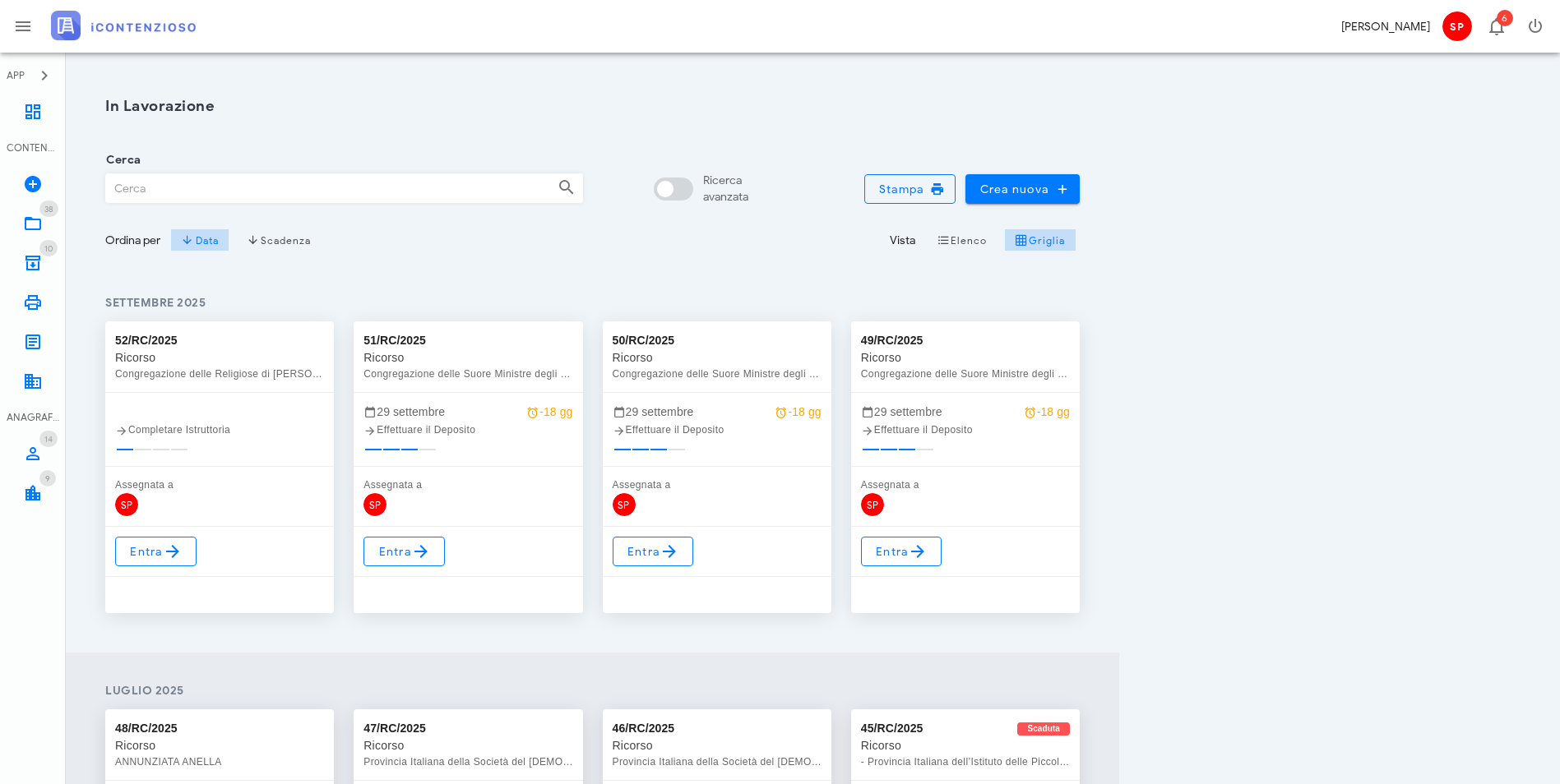
click at [226, 410] on div at bounding box center [219, 412] width 209 height 19
drag, startPoint x: 267, startPoint y: 473, endPoint x: 263, endPoint y: 553, distance: 80.1
click at [273, 554] on div "Entra" at bounding box center [219, 569] width 228 height 86
click at [175, 546] on icon at bounding box center [173, 552] width 20 height 20
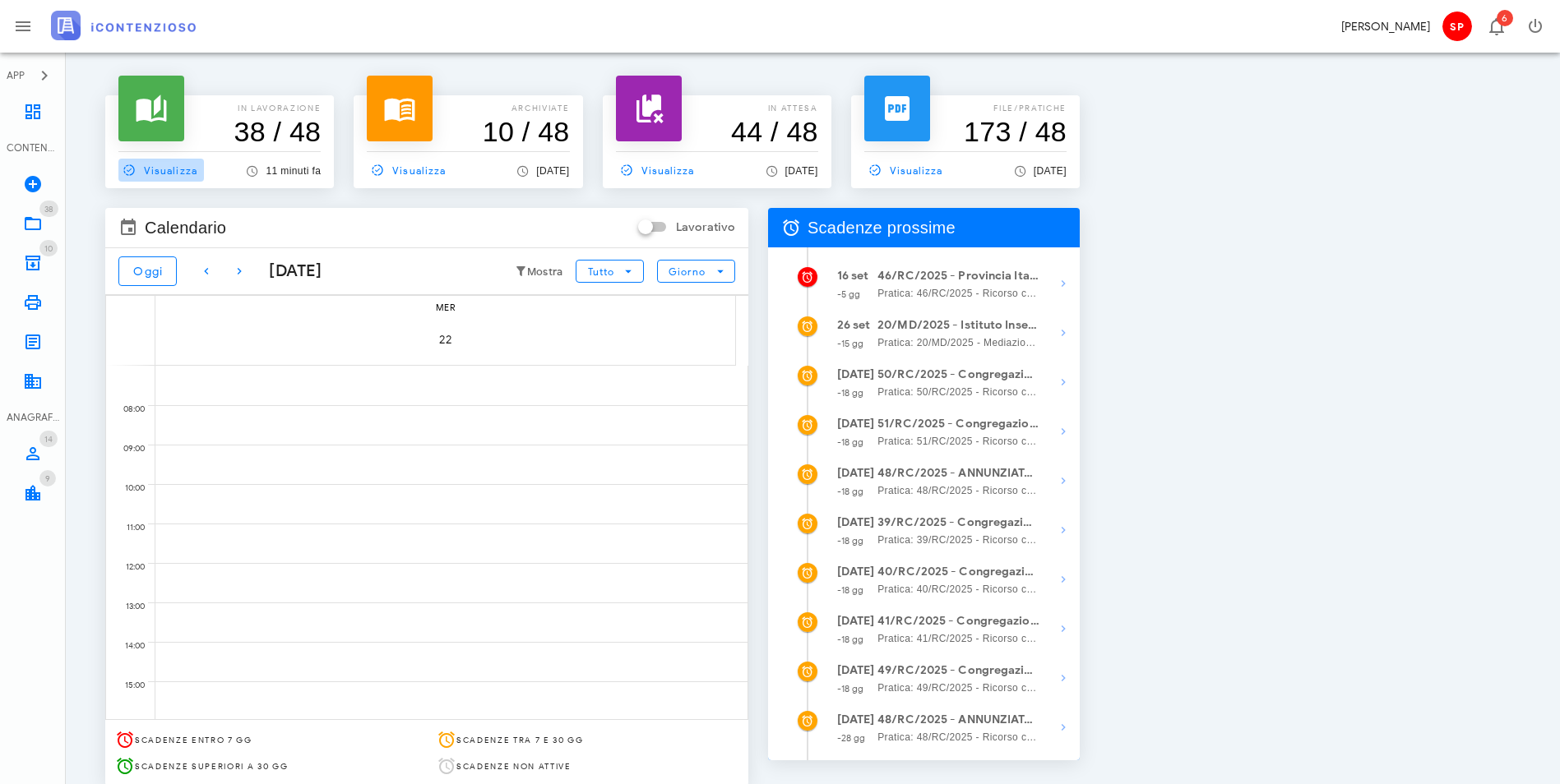
click at [167, 171] on span "Visualizza" at bounding box center [158, 170] width 79 height 14
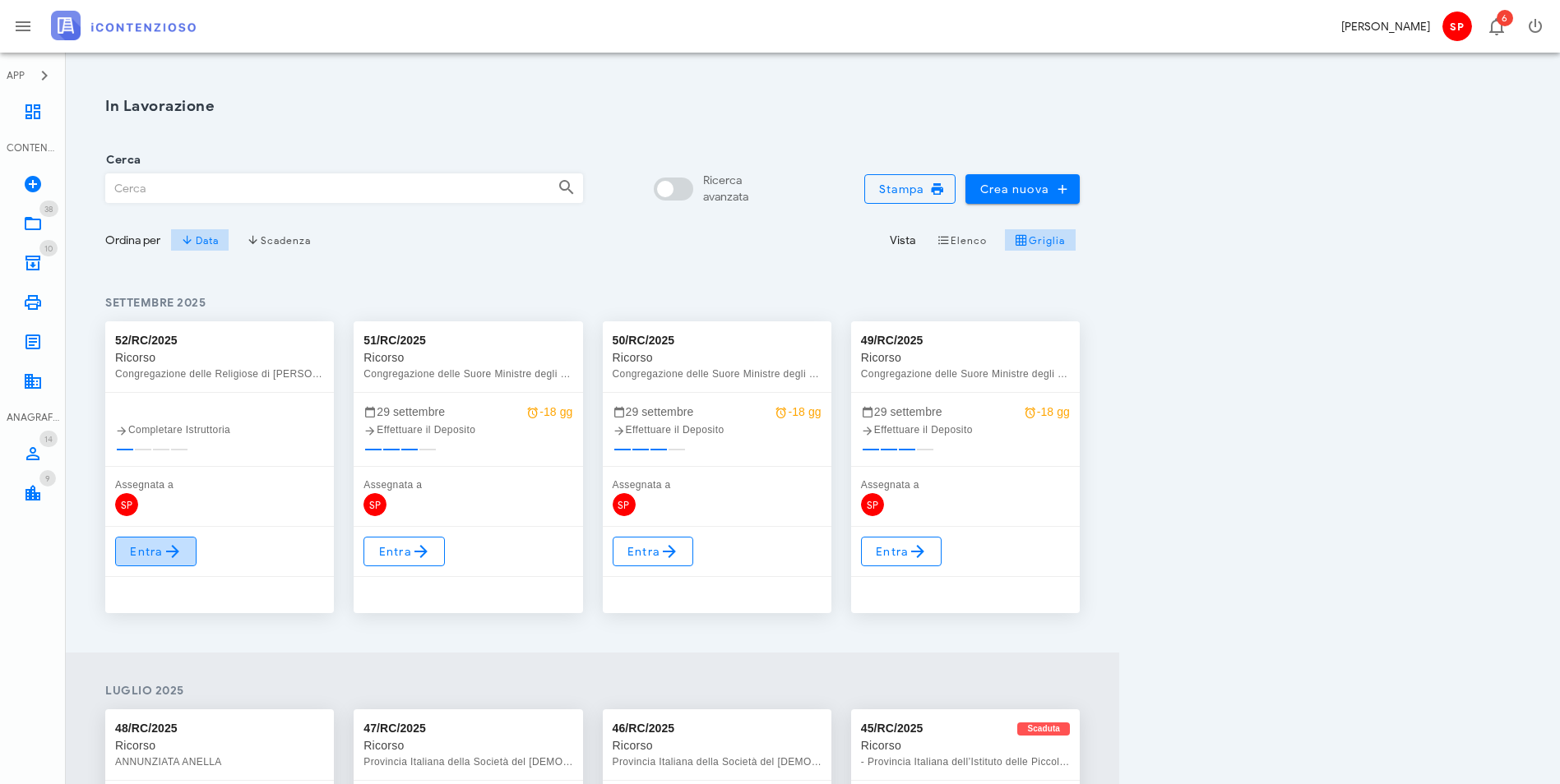
click at [169, 551] on icon at bounding box center [173, 552] width 20 height 20
click at [178, 553] on icon at bounding box center [173, 552] width 20 height 20
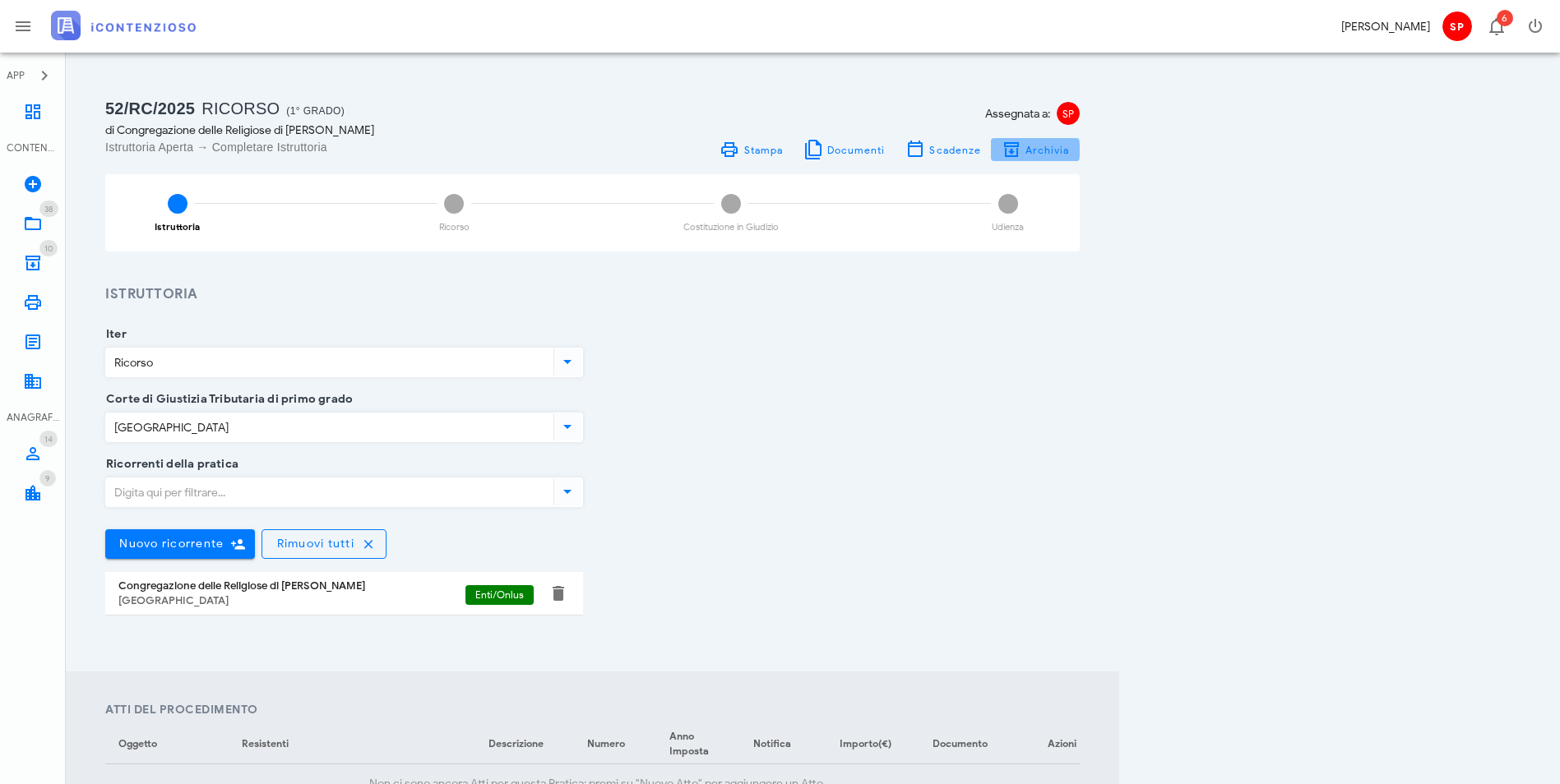
click at [1070, 156] on span "Archivia" at bounding box center [1048, 150] width 45 height 13
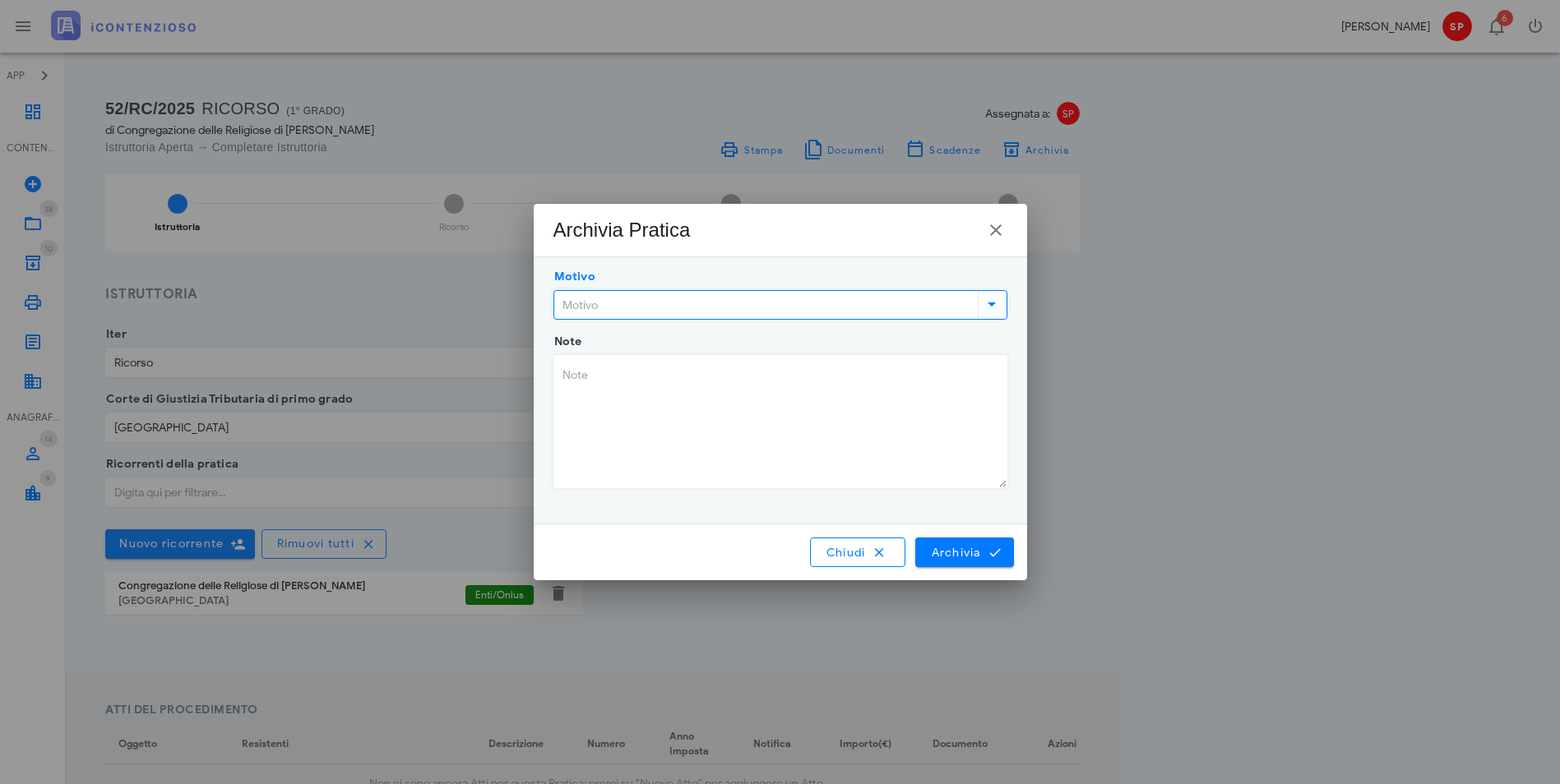
click at [676, 302] on input "Motivo" at bounding box center [764, 305] width 420 height 28
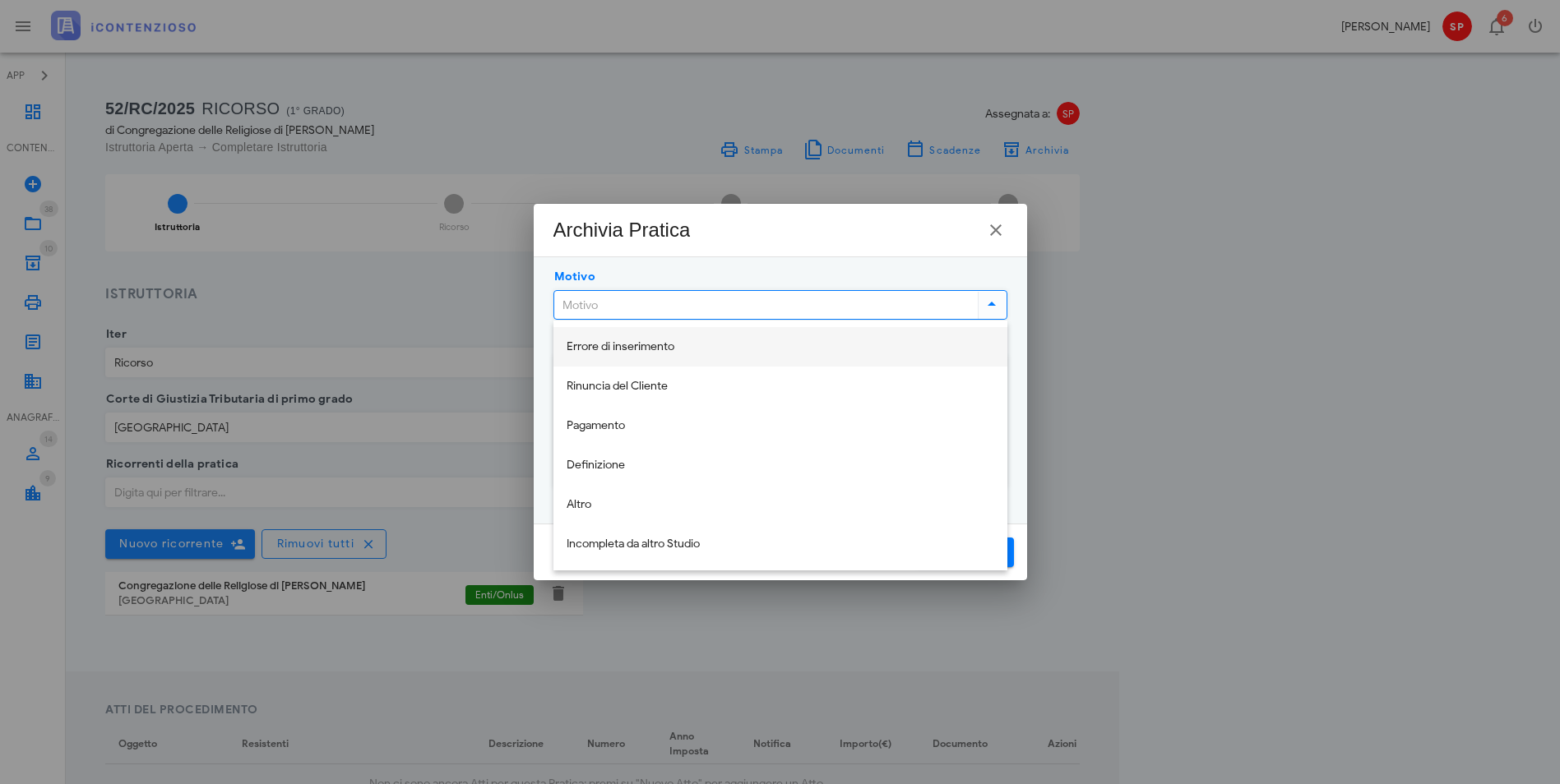
click at [699, 348] on div "Errore di inserimento" at bounding box center [780, 347] width 427 height 14
type input "Errore di inserimento"
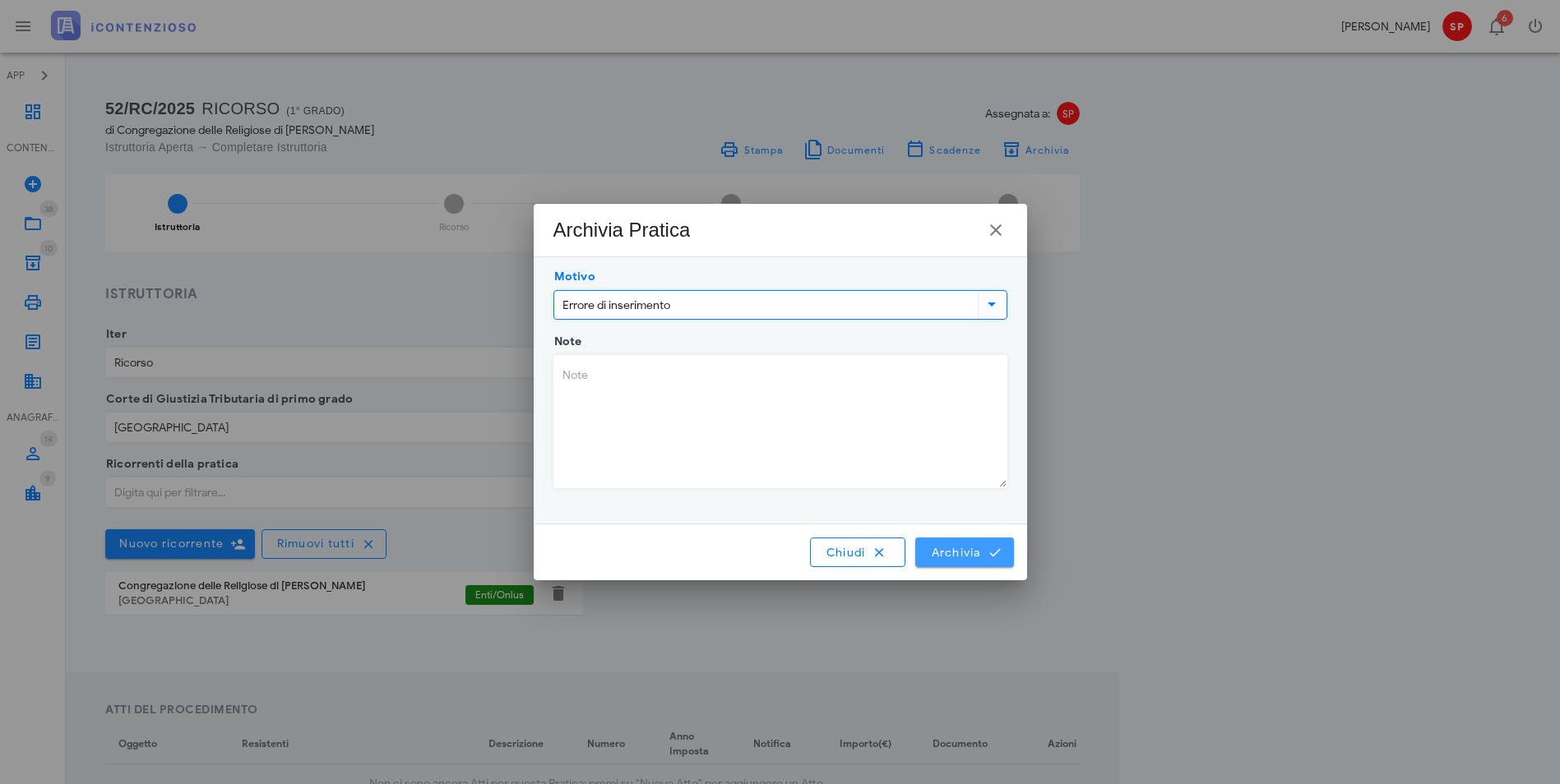
click at [972, 558] on span "Archivia" at bounding box center [963, 552] width 68 height 14
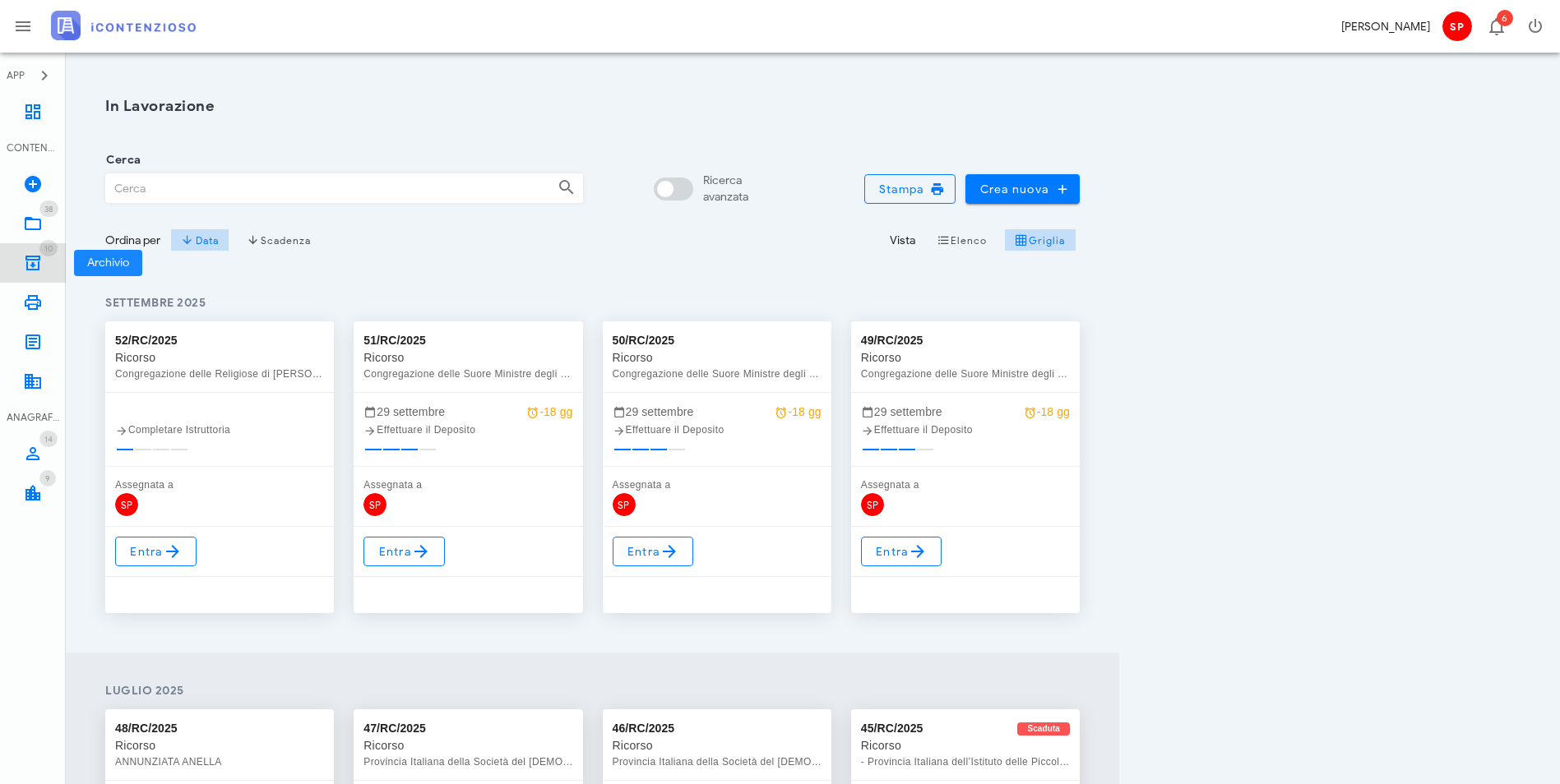
click at [33, 262] on icon at bounding box center [33, 263] width 20 height 20
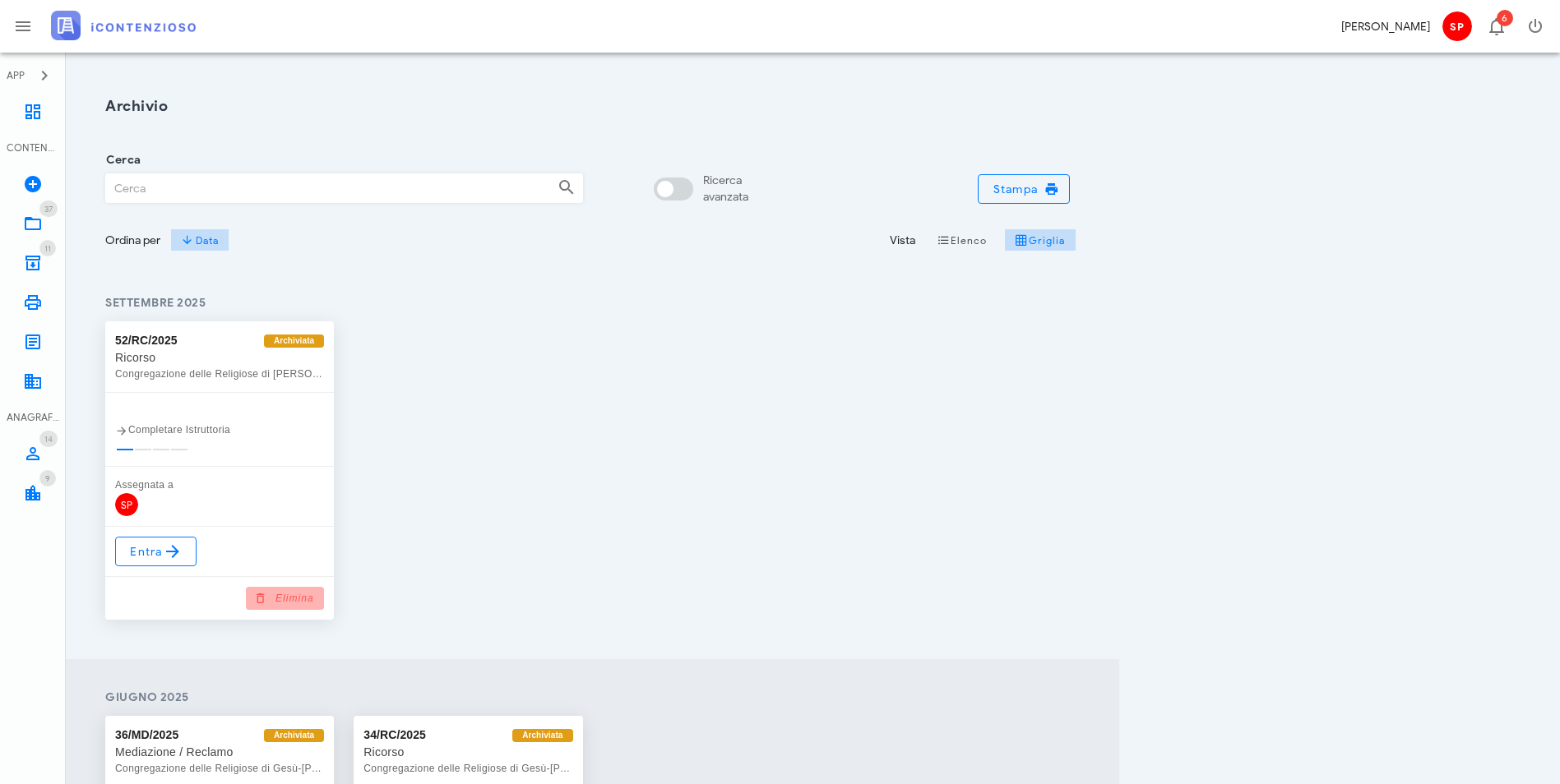
click at [314, 594] on span "Elimina" at bounding box center [285, 598] width 58 height 14
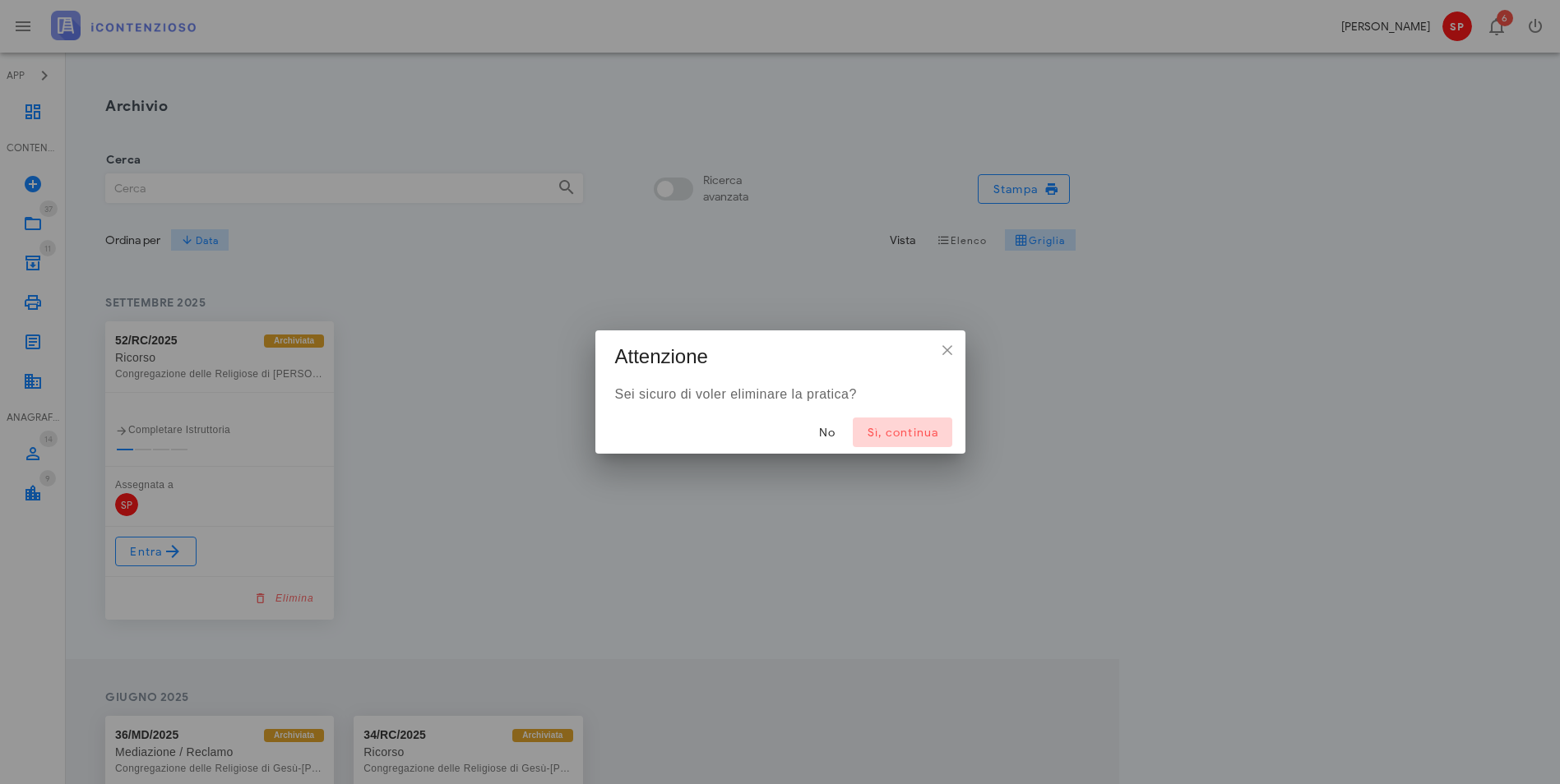
click at [910, 435] on span "Sì, continua" at bounding box center [902, 432] width 72 height 14
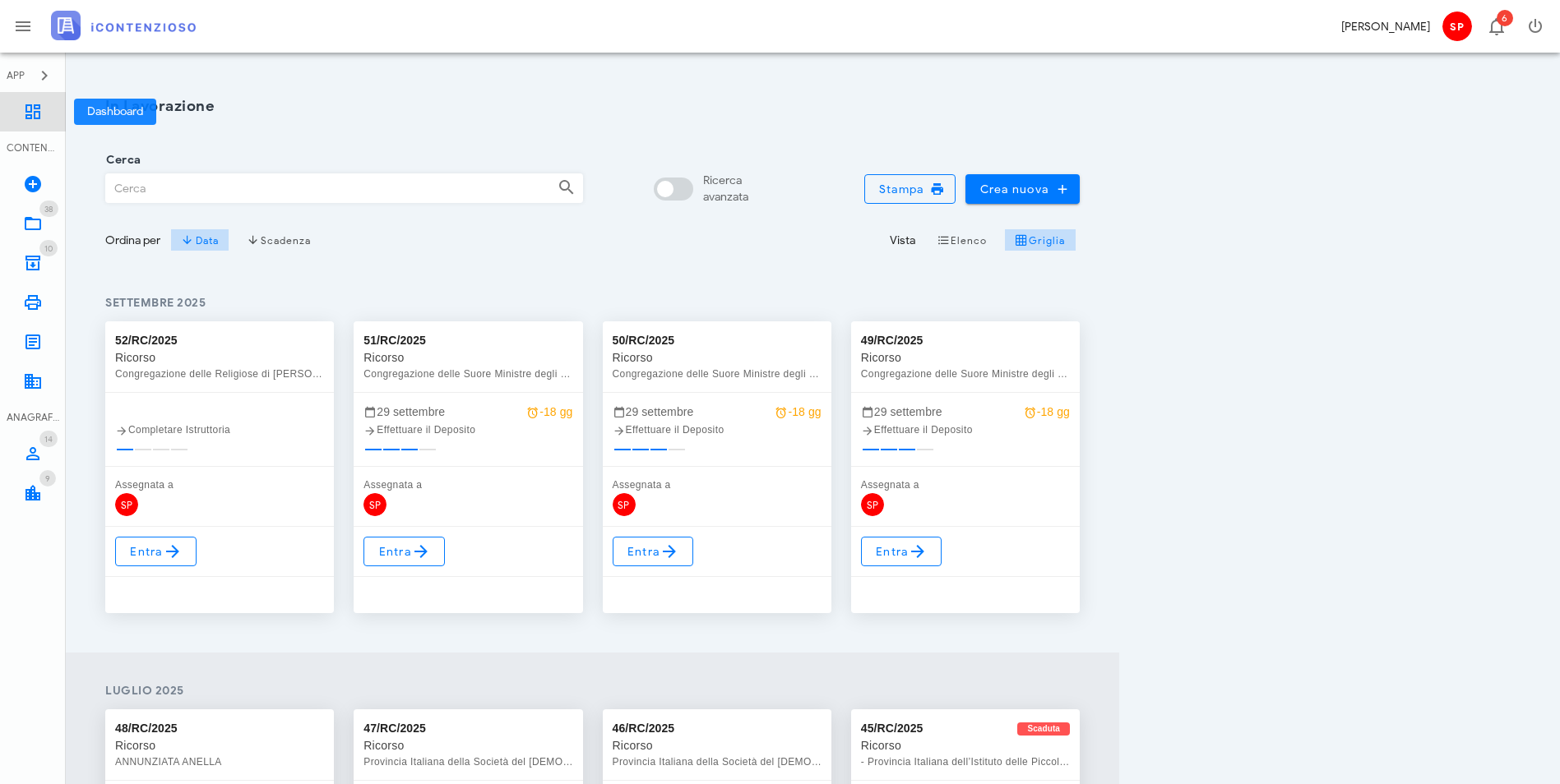
click at [26, 103] on icon at bounding box center [33, 112] width 20 height 20
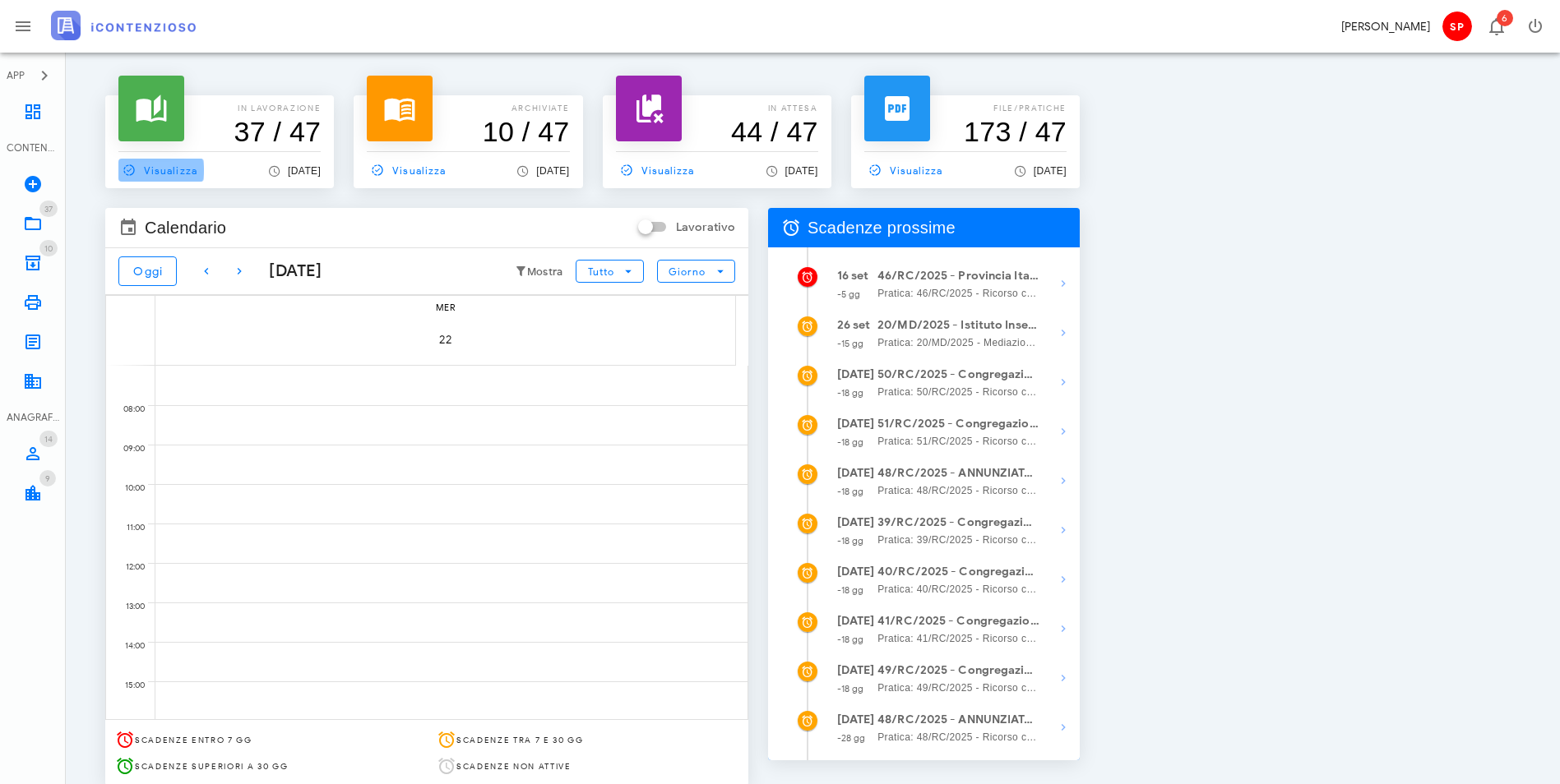
click at [167, 171] on span "Visualizza" at bounding box center [158, 170] width 79 height 14
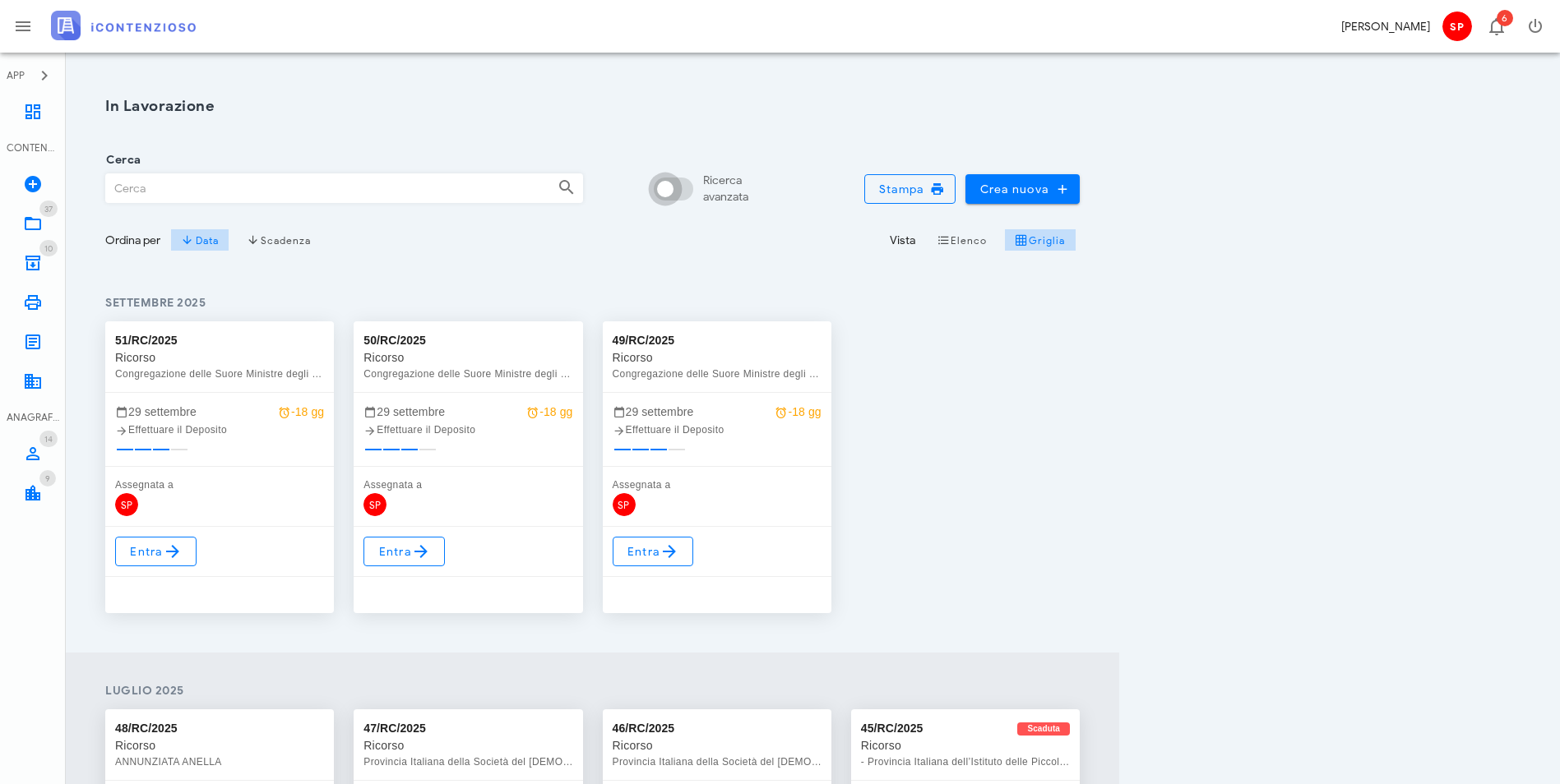
click at [679, 191] on div at bounding box center [665, 188] width 28 height 28
checkbox input "true"
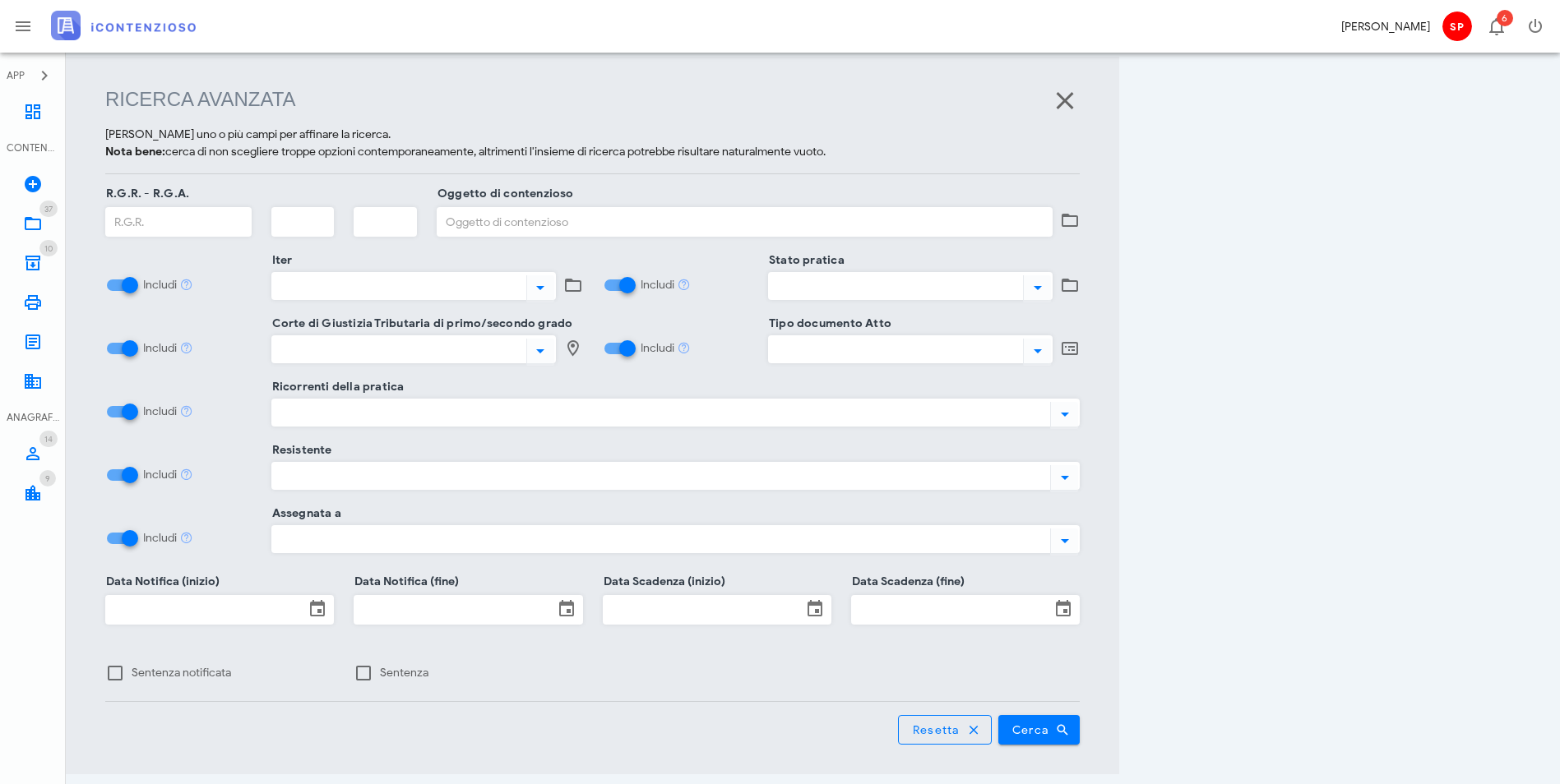
scroll to position [212, 0]
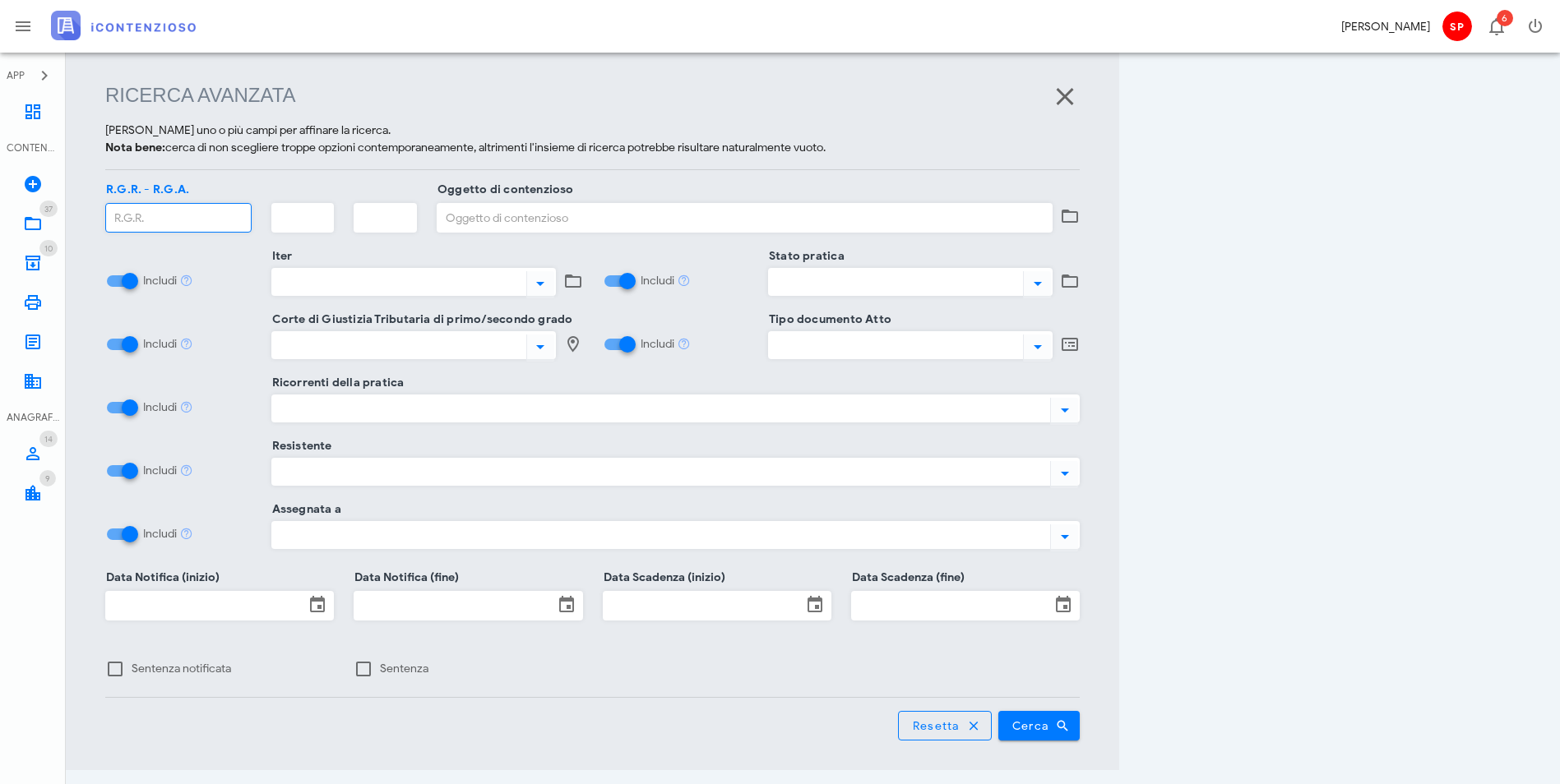
click at [190, 216] on input "R.G.R. - R.G.A." at bounding box center [178, 217] width 145 height 28
type input "5873"
click at [1070, 719] on icon "submit" at bounding box center [1062, 726] width 14 height 14
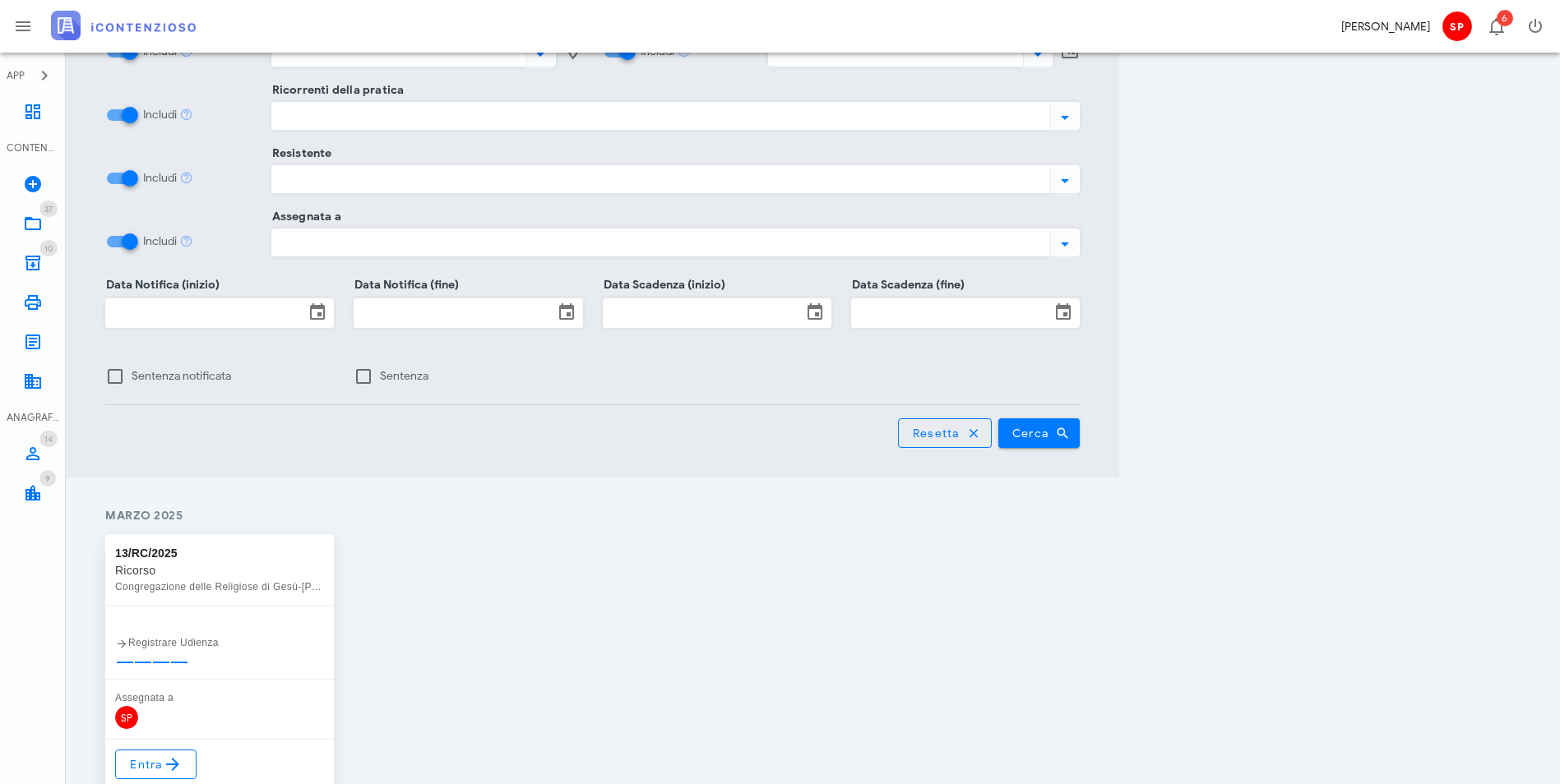
scroll to position [598, 0]
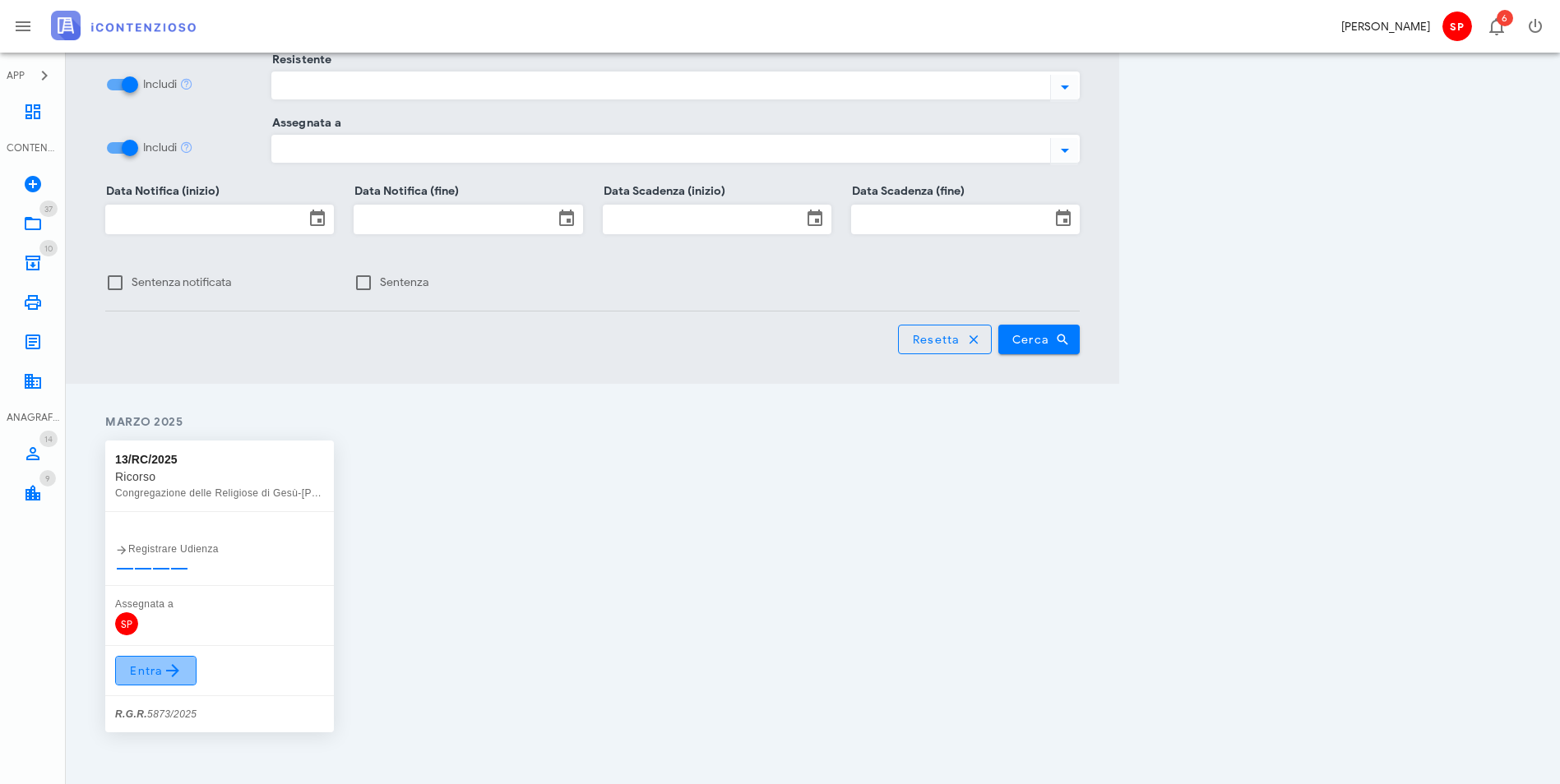
click at [157, 661] on span "Entra" at bounding box center [156, 671] width 53 height 20
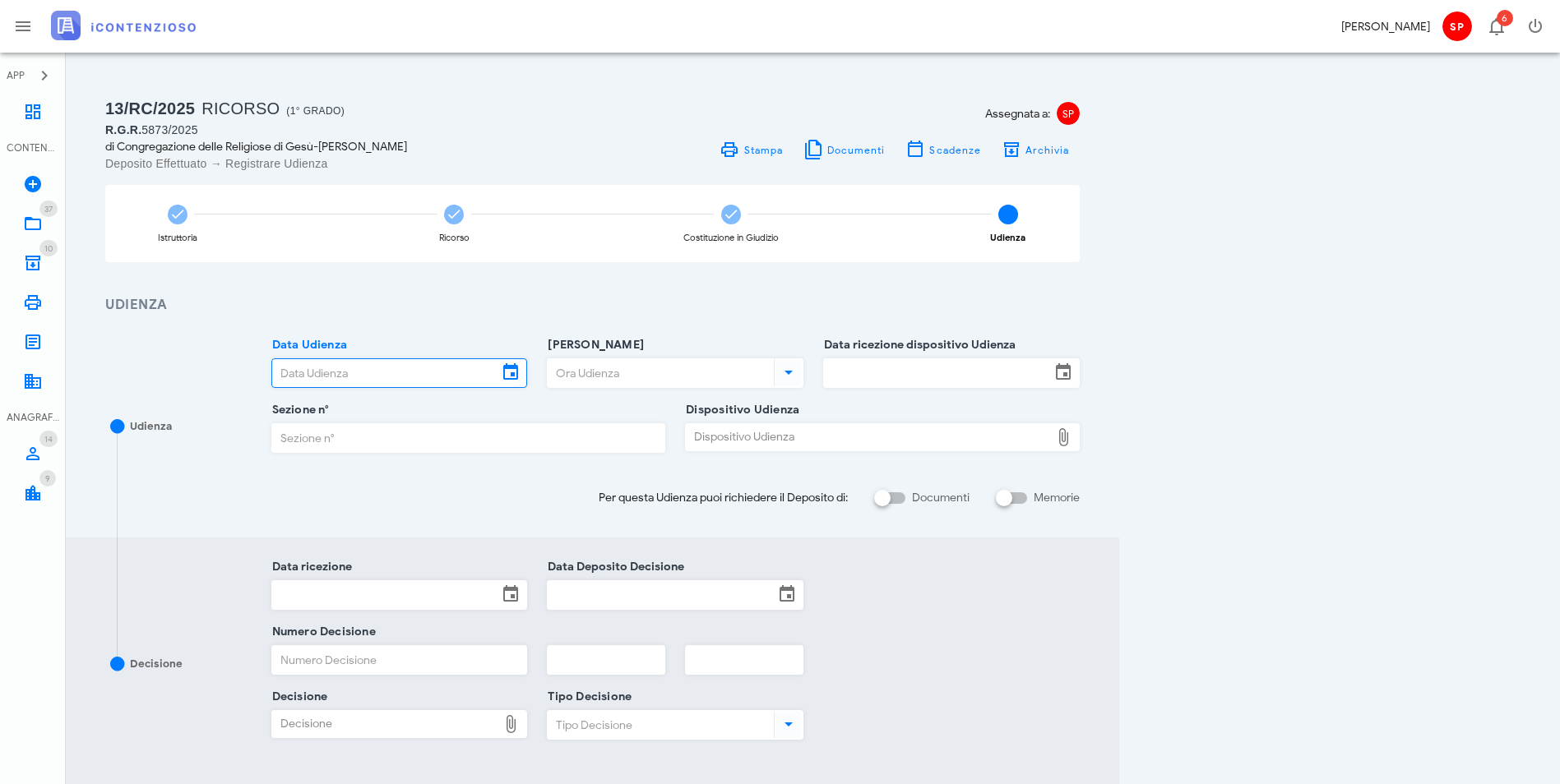
click at [451, 375] on input "Data Udienza" at bounding box center [386, 373] width 226 height 28
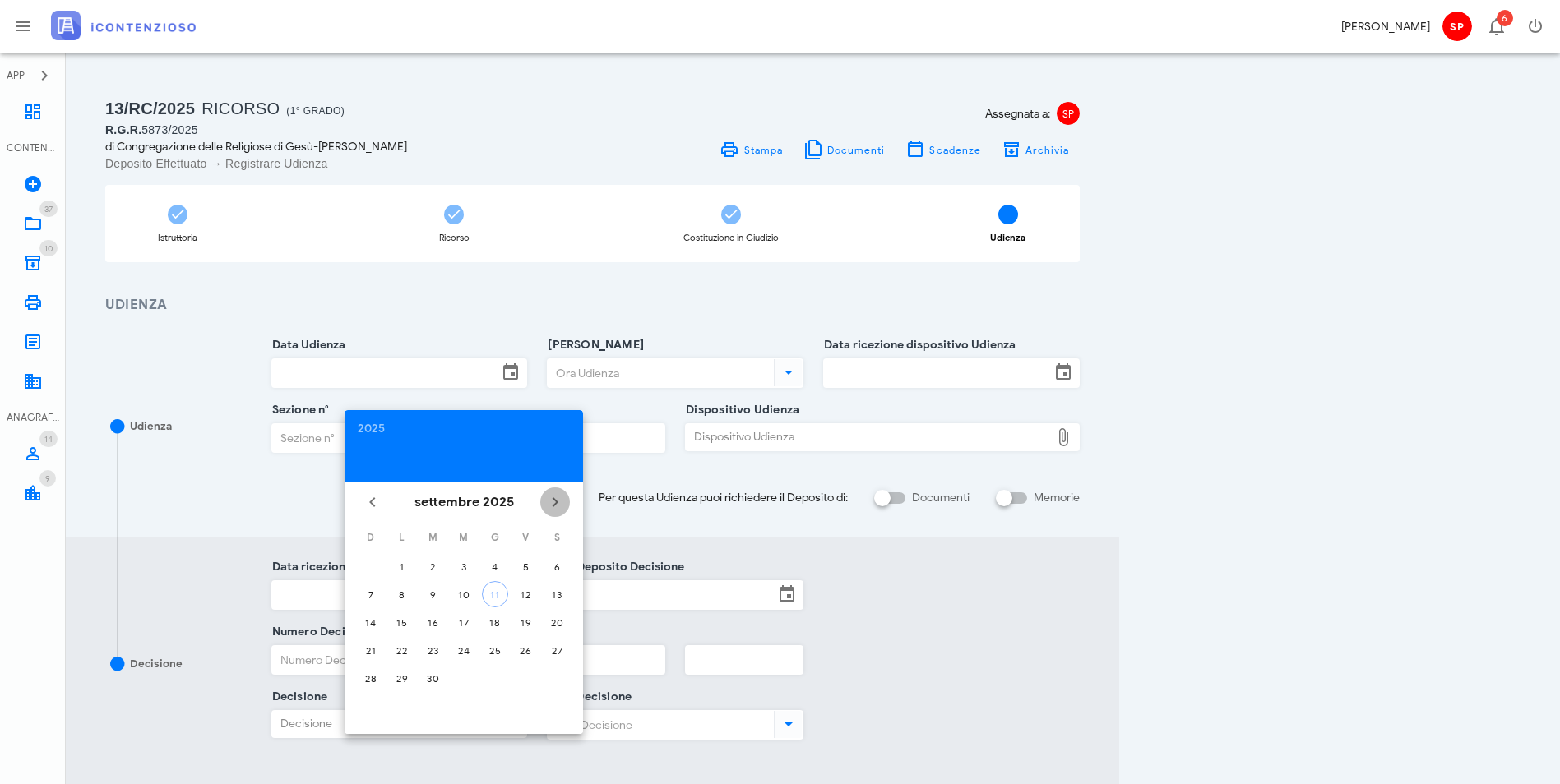
click at [548, 497] on icon "Il prossimo mese" at bounding box center [555, 502] width 20 height 20
click at [468, 646] on div "22" at bounding box center [464, 651] width 26 height 13
type input "22/10/2025"
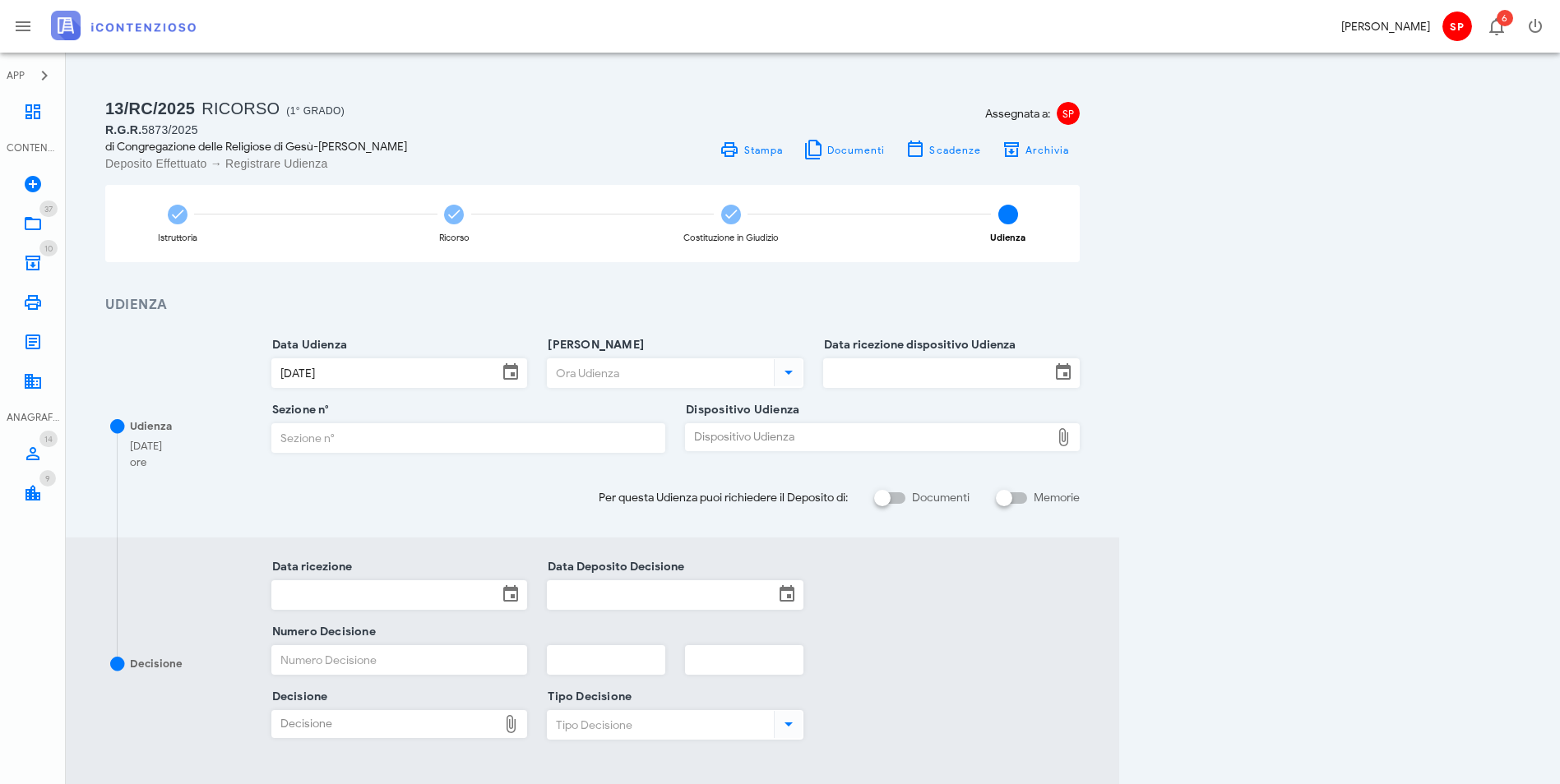
click at [770, 372] on input "Ora Udienza" at bounding box center [659, 373] width 223 height 28
click at [824, 408] on div "11 :00" at bounding box center [933, 415] width 353 height 14
type input "11:00"
click at [1050, 367] on input "Data ricezione dispositivo Udienza" at bounding box center [937, 373] width 226 height 28
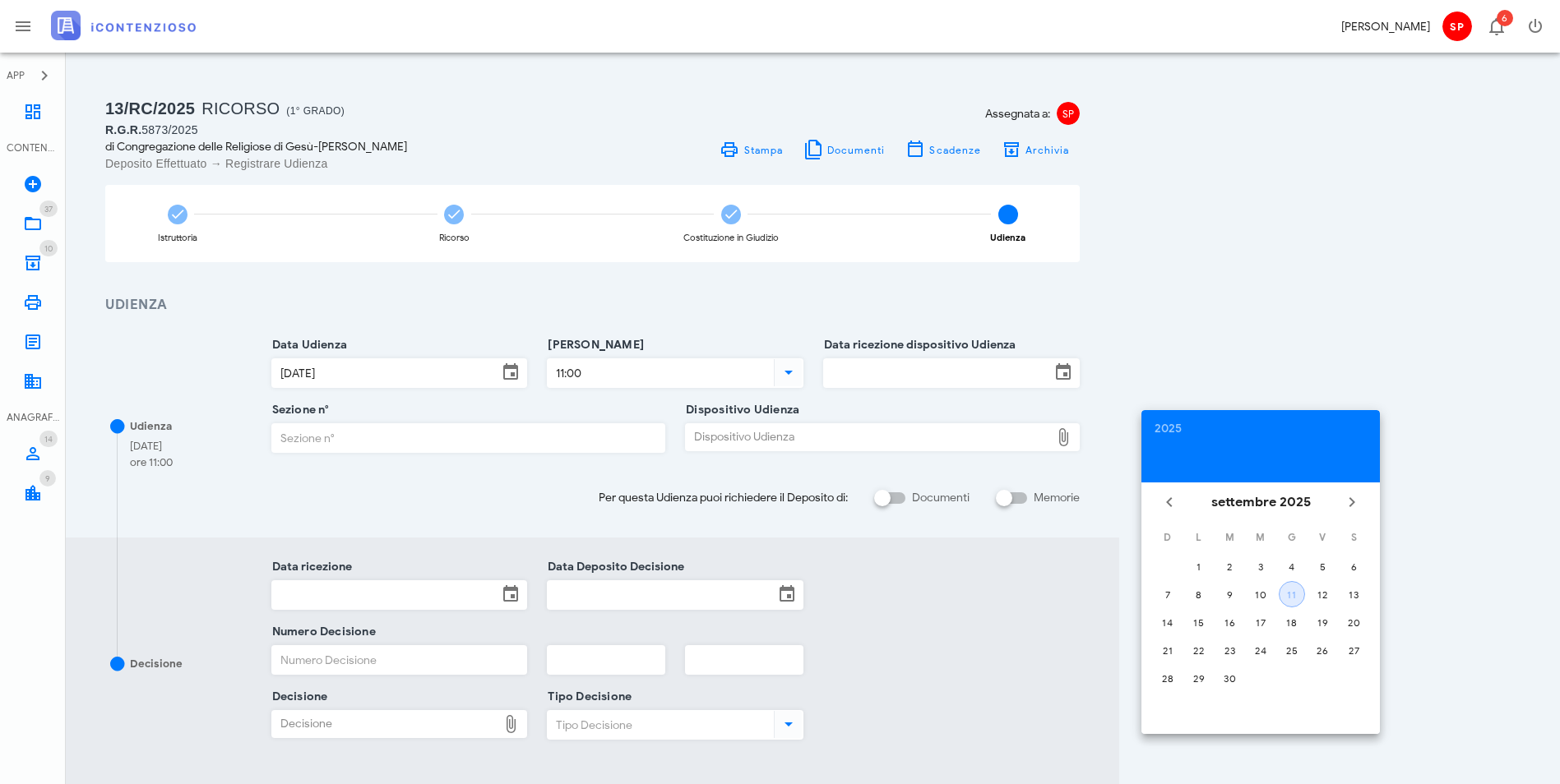
click at [1291, 592] on div "11" at bounding box center [1291, 595] width 24 height 13
type input "11/09/2025"
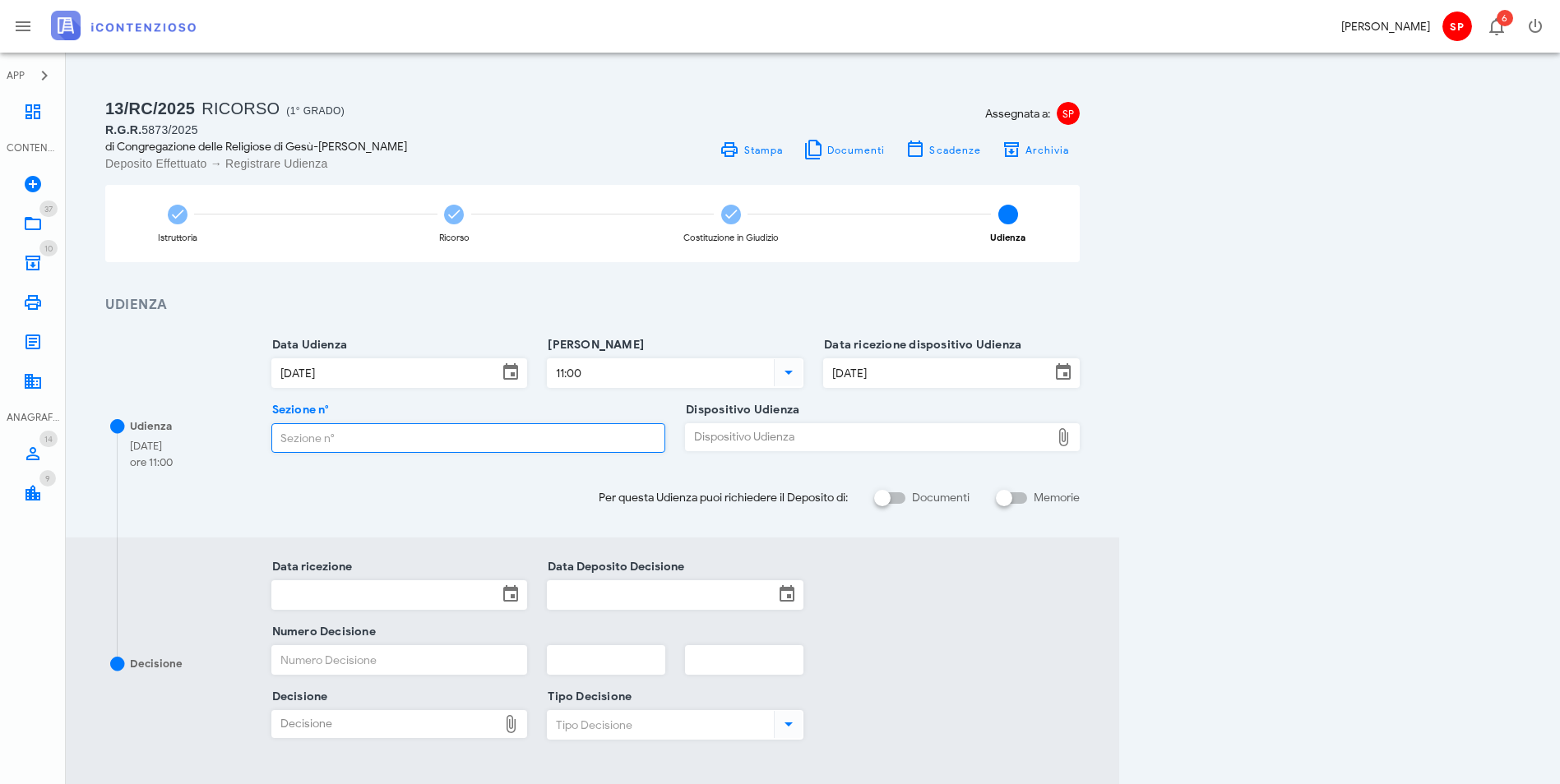
click at [397, 440] on input "Sezione n°" at bounding box center [469, 438] width 393 height 28
type input "33"
click at [1005, 439] on div "Dispositivo Udienza" at bounding box center [867, 437] width 364 height 26
type input "C:\fakepath\ComProvv___5873_2025_udienza del 22.10.2025.pdf"
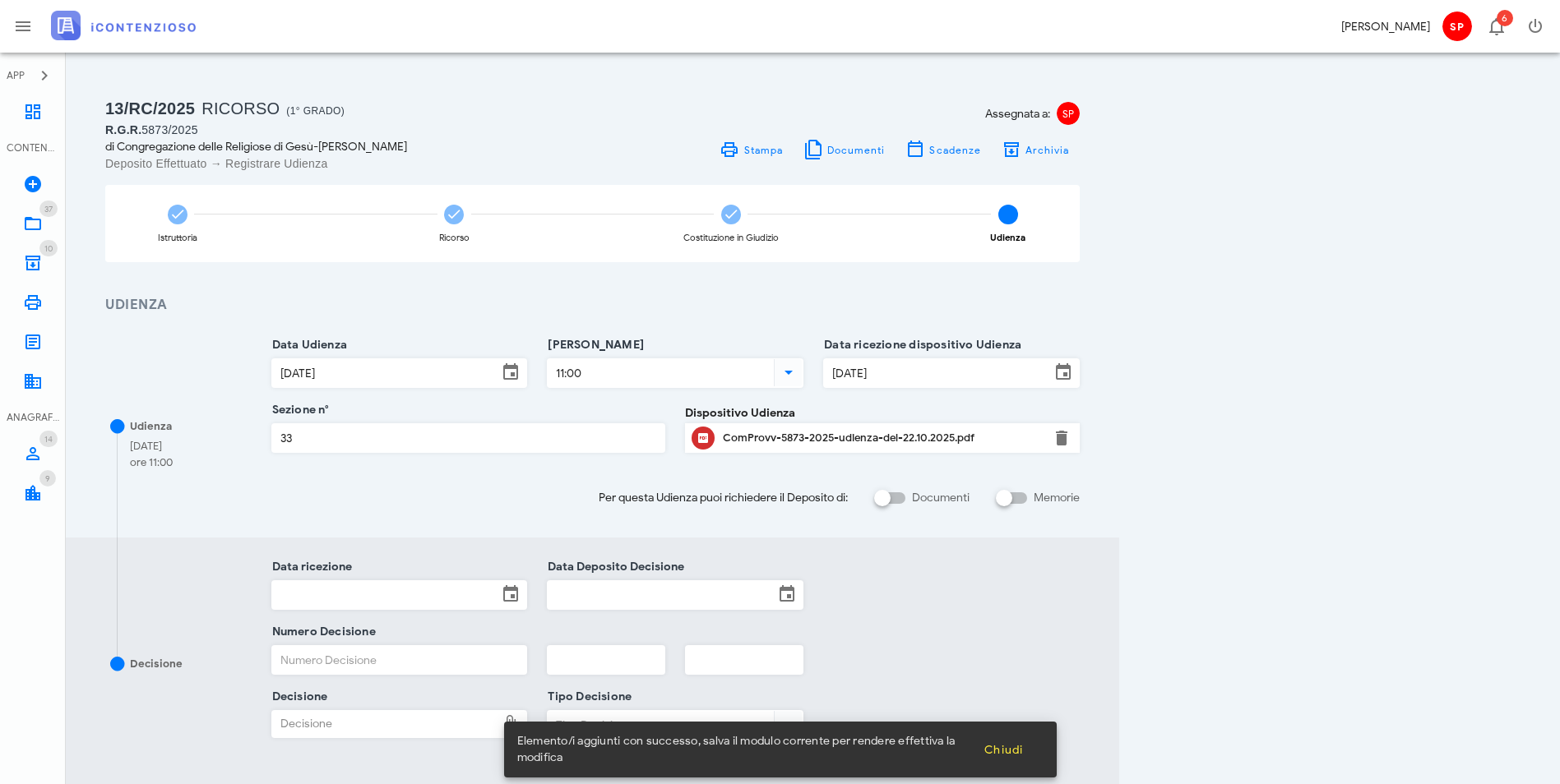
scroll to position [176, 0]
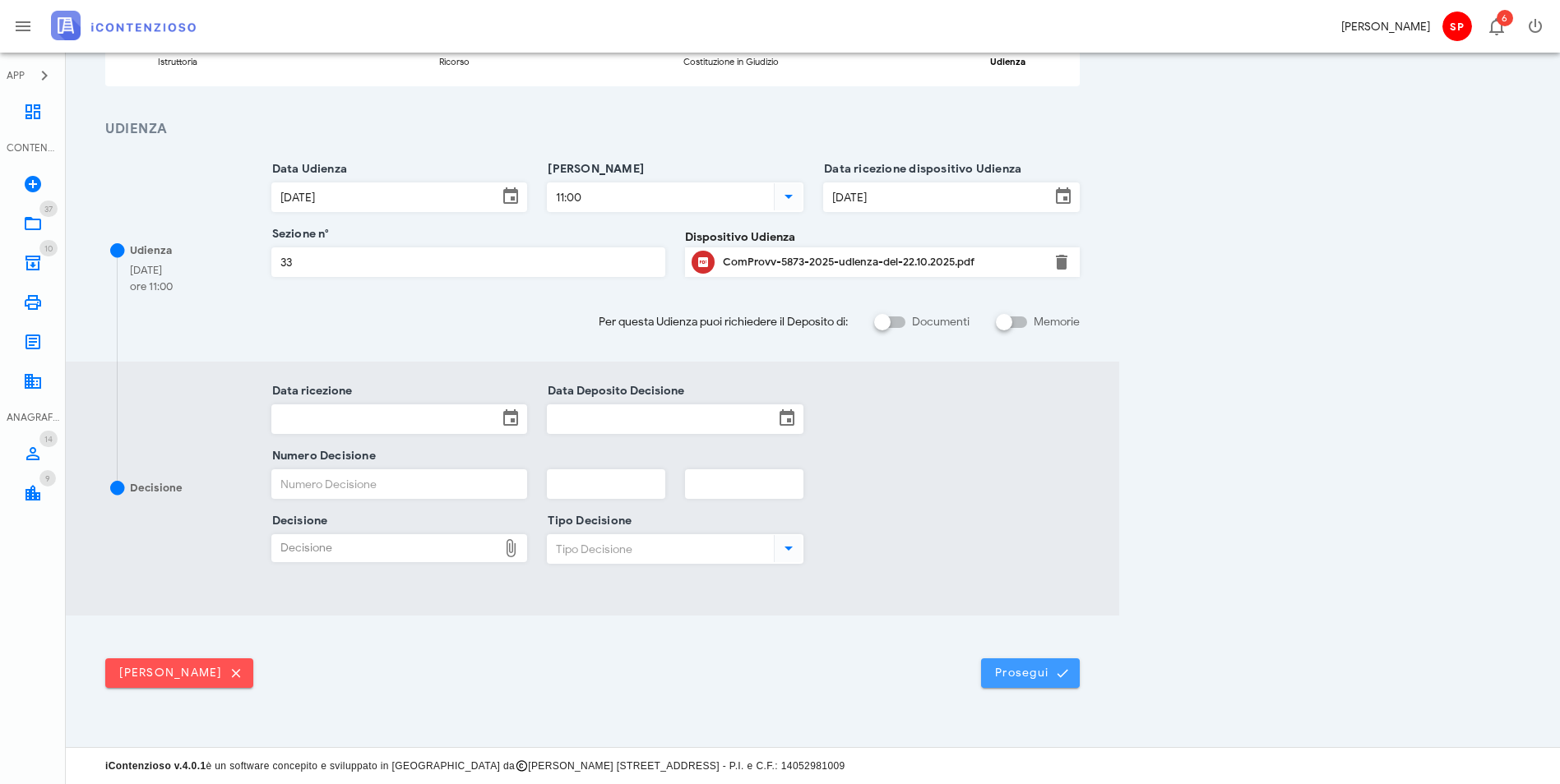
click at [1067, 677] on span "Prosegui" at bounding box center [1030, 674] width 72 height 14
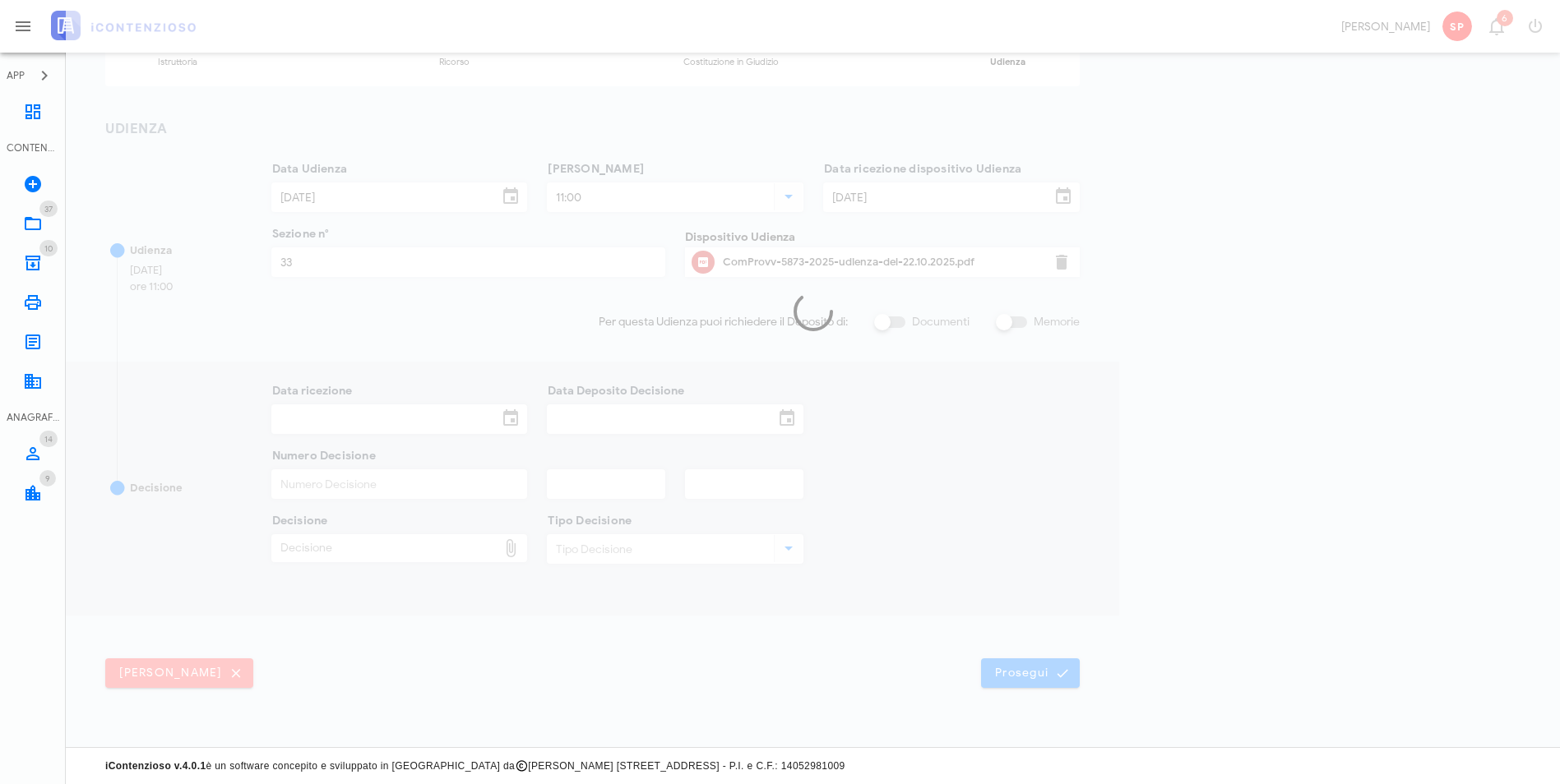
scroll to position [0, 0]
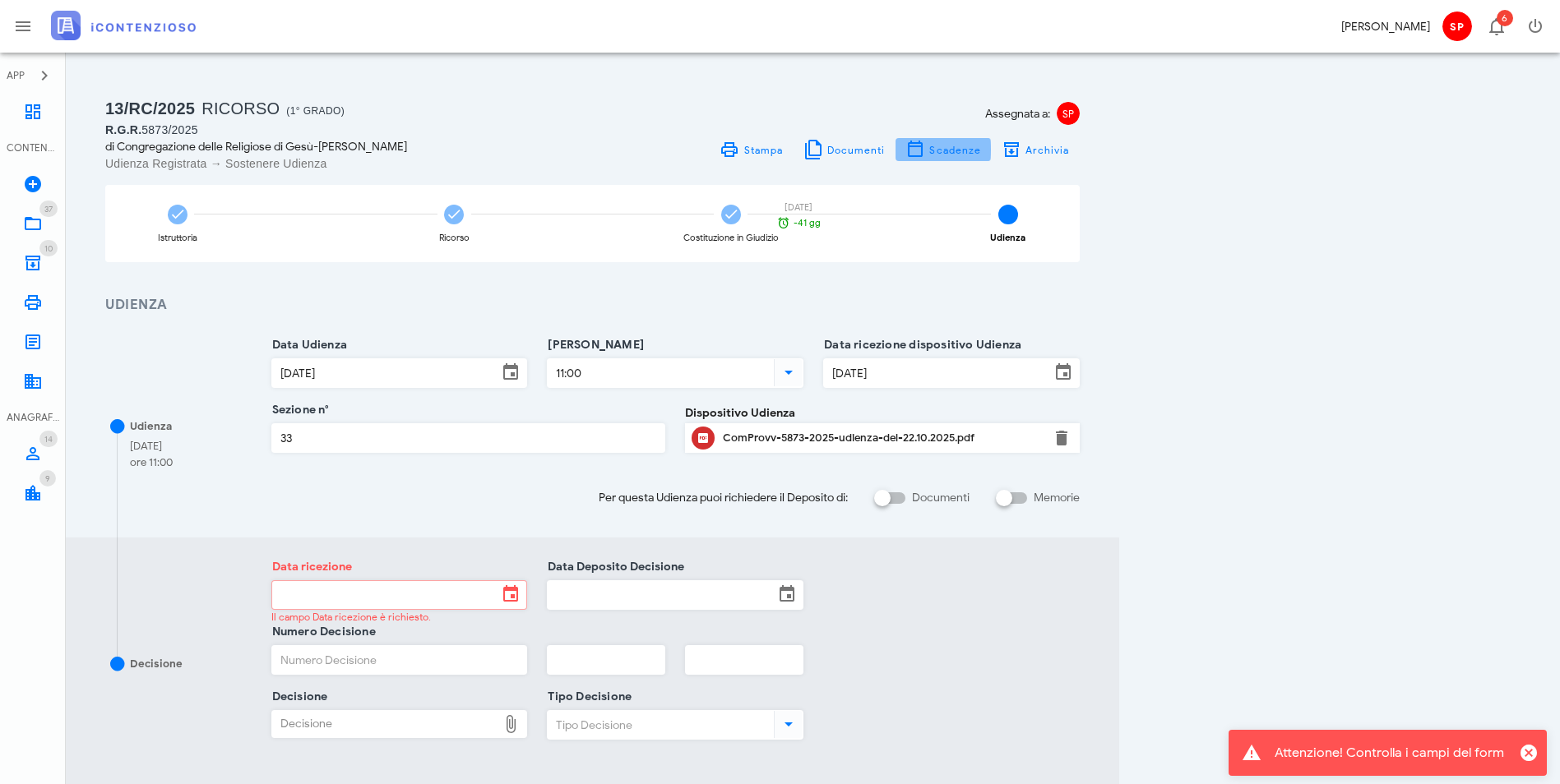
click at [981, 155] on span "Scadenze" at bounding box center [954, 150] width 53 height 13
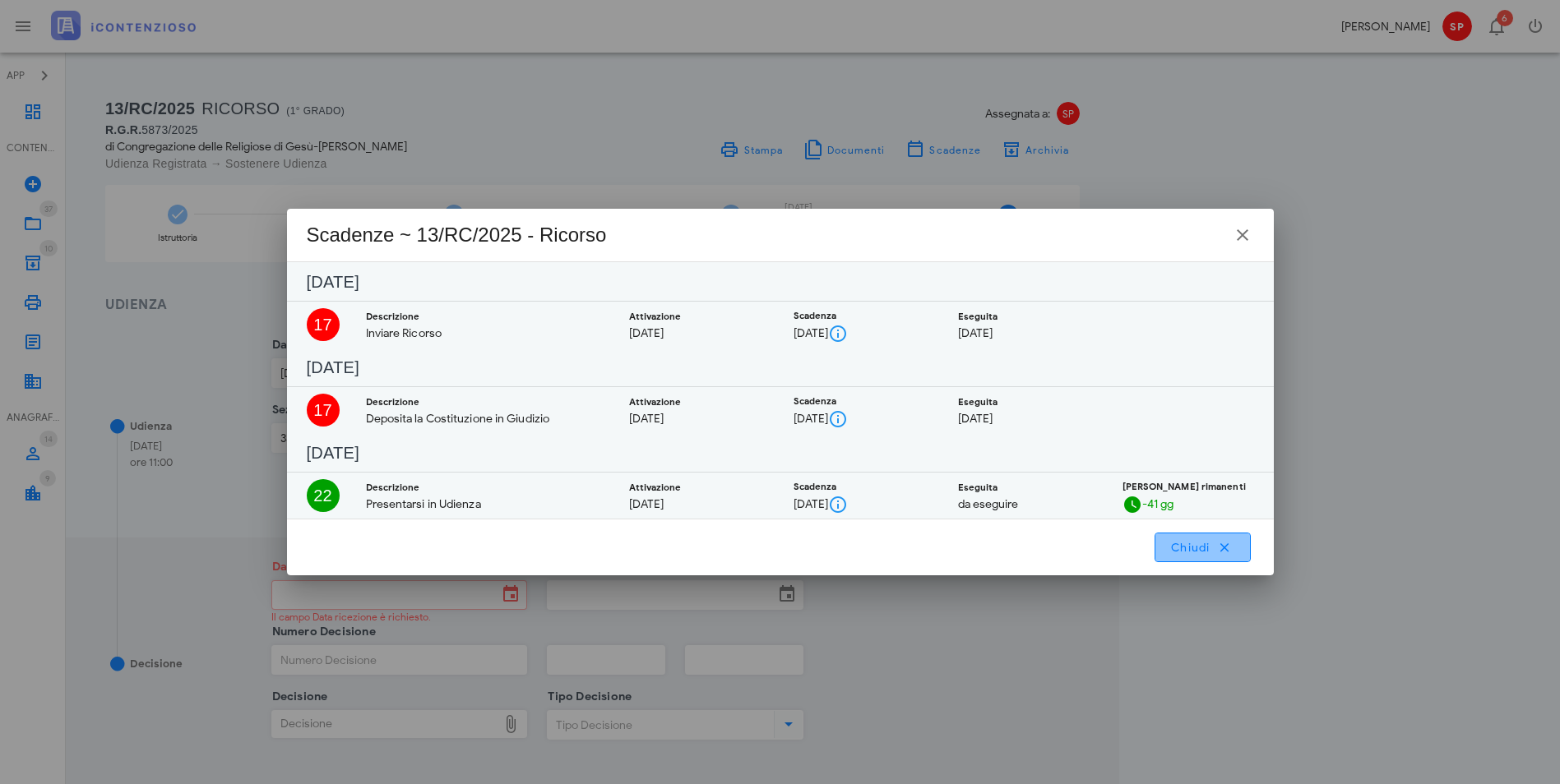
click at [1232, 548] on span "Chiudi" at bounding box center [1202, 548] width 65 height 14
